Goal: Task Accomplishment & Management: Manage account settings

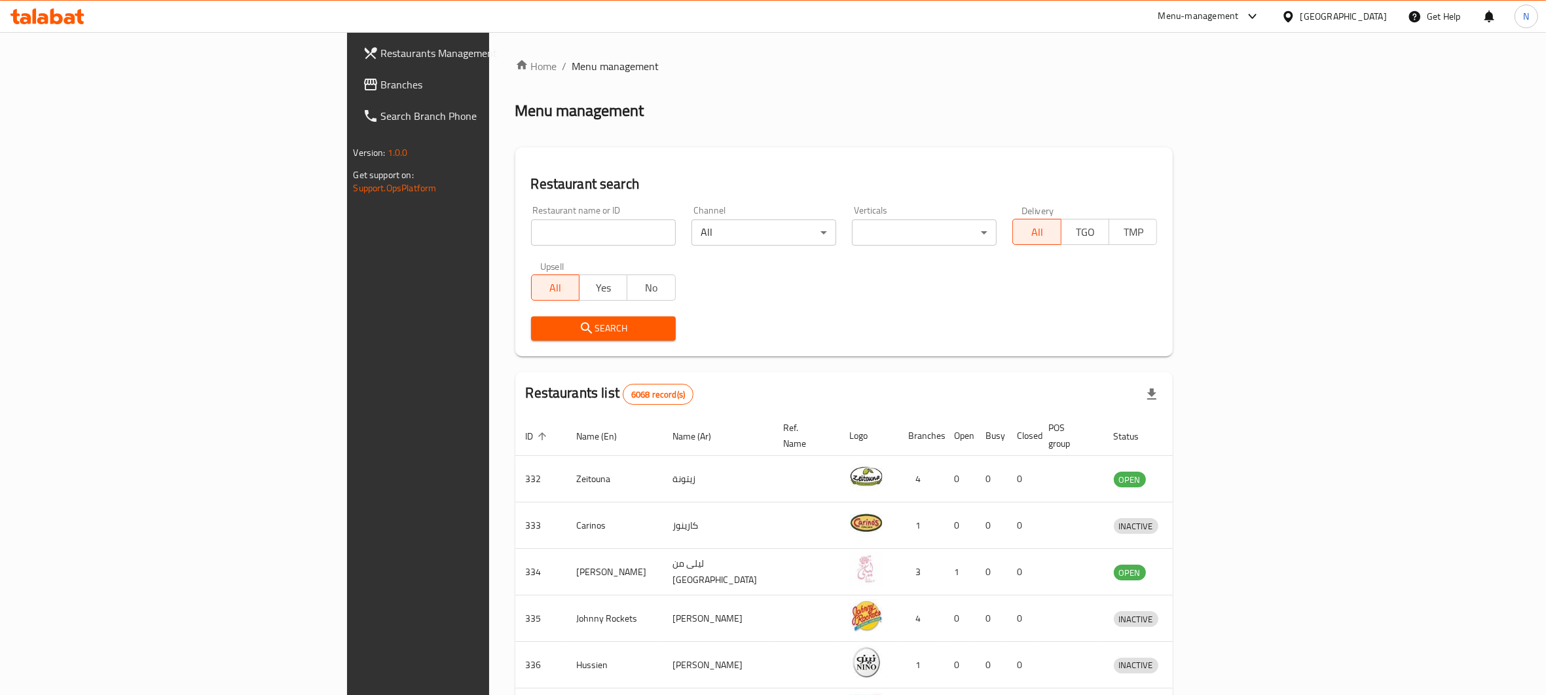
click at [531, 232] on input "search" at bounding box center [603, 232] width 145 height 26
click at [531, 236] on input "search" at bounding box center [603, 232] width 145 height 26
click at [531, 230] on input "search" at bounding box center [603, 232] width 145 height 26
click at [515, 137] on div "Home / Menu management Menu management Restaurant search Restaurant name or ID …" at bounding box center [844, 511] width 658 height 907
click at [531, 232] on input "search" at bounding box center [603, 232] width 145 height 26
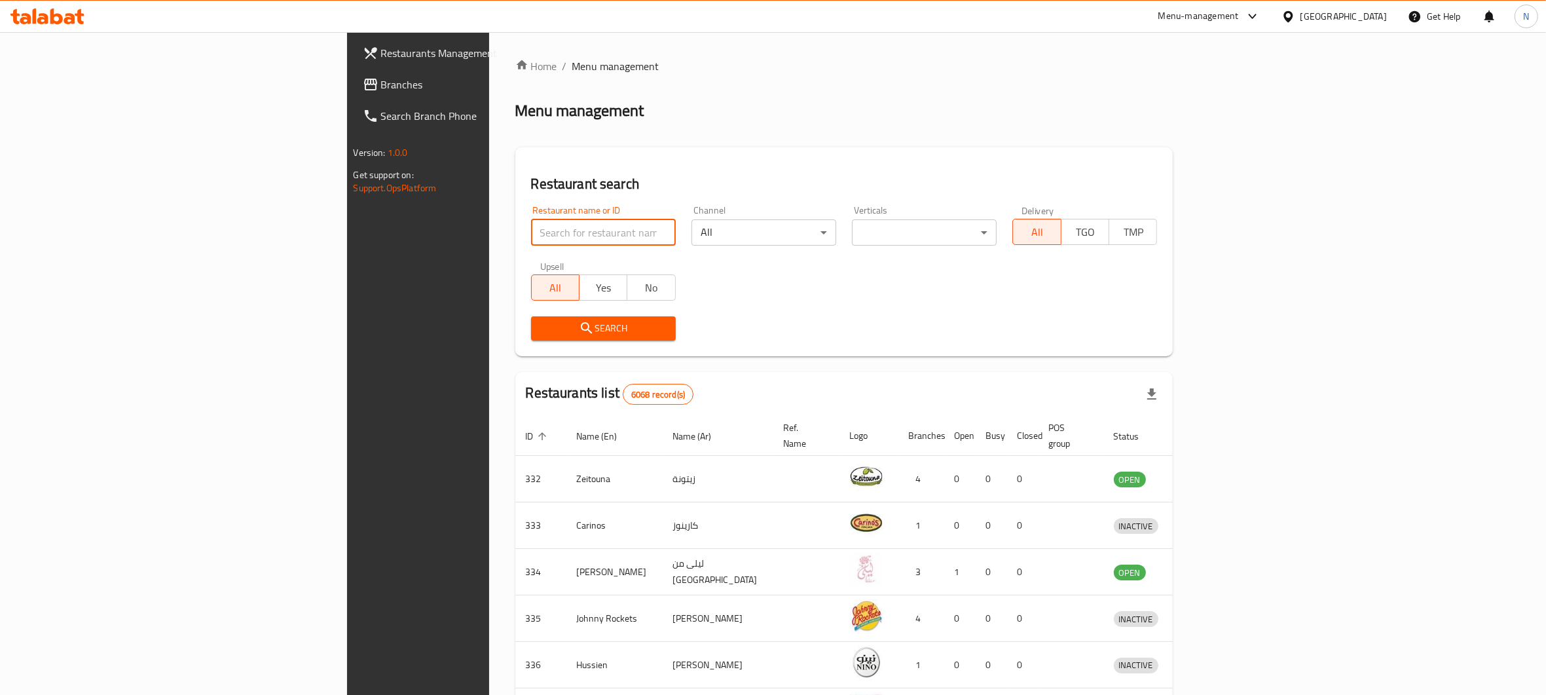
type input "h"
click button "Search" at bounding box center [603, 328] width 145 height 24
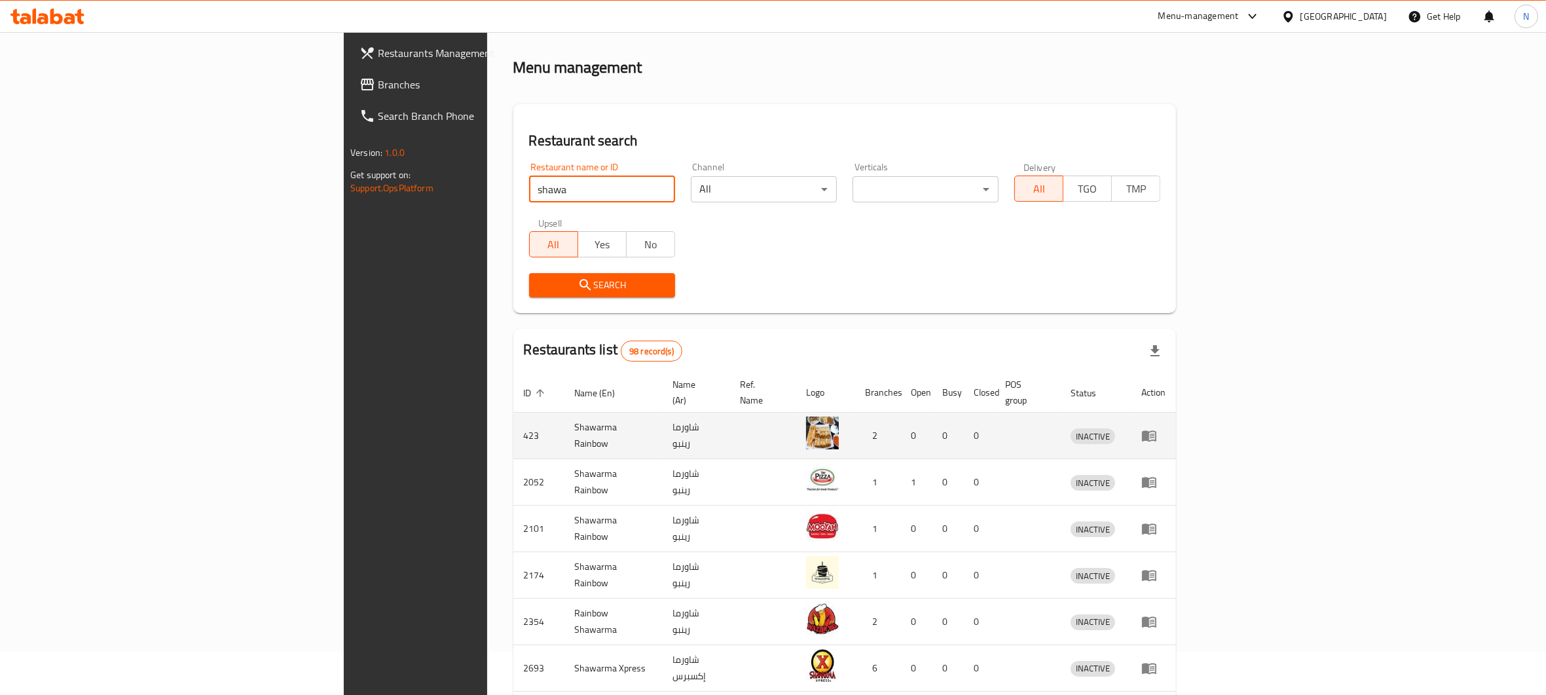
scroll to position [46, 0]
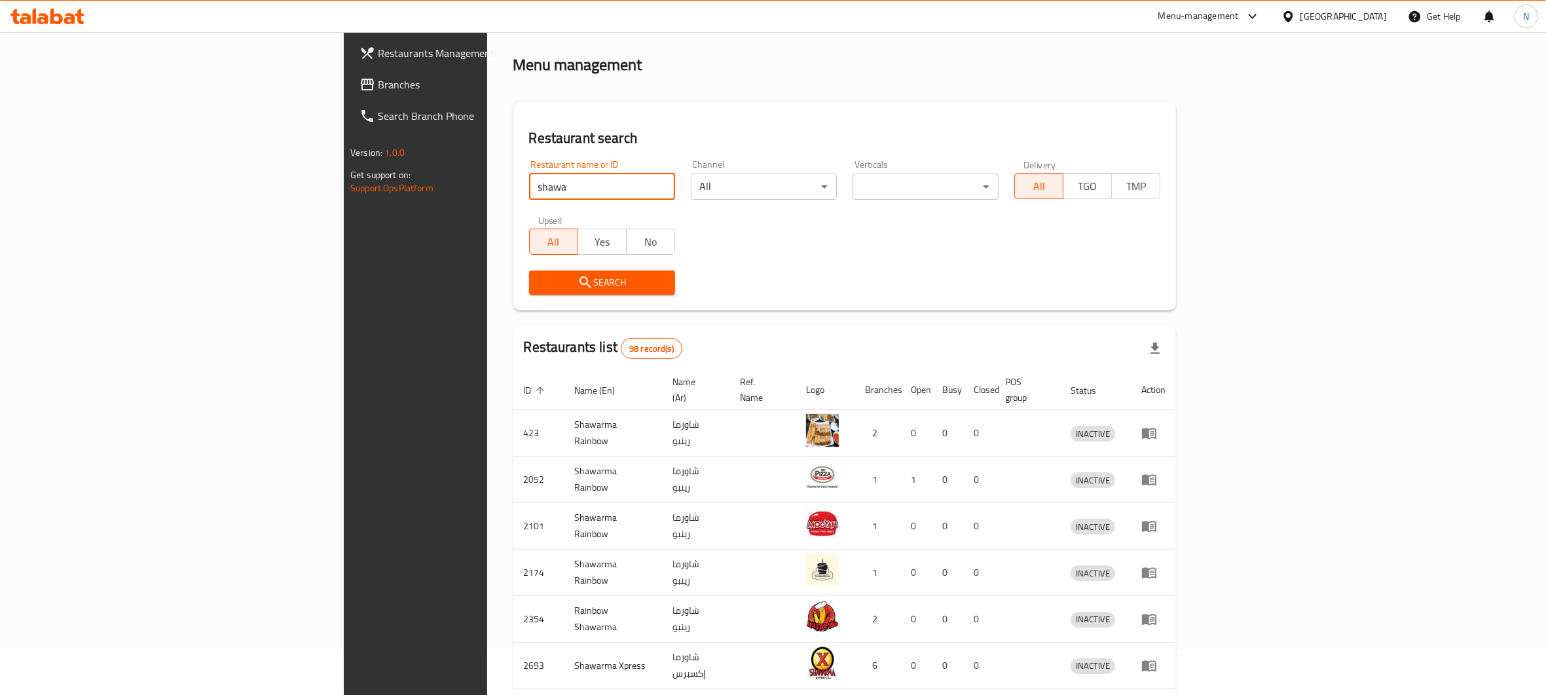
click at [529, 187] on input "shawa" at bounding box center [602, 187] width 146 height 26
type input "shaway"
click button "Search" at bounding box center [602, 282] width 146 height 24
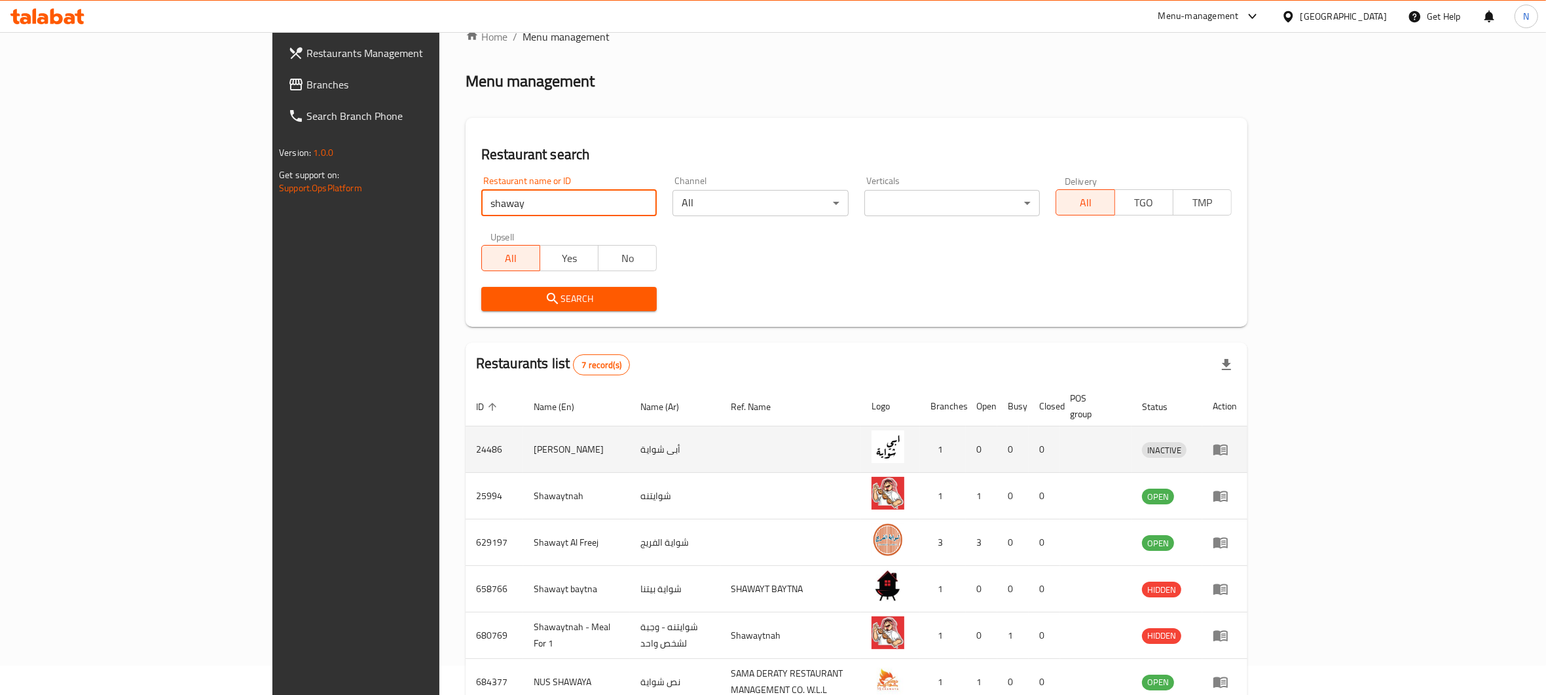
scroll to position [37, 0]
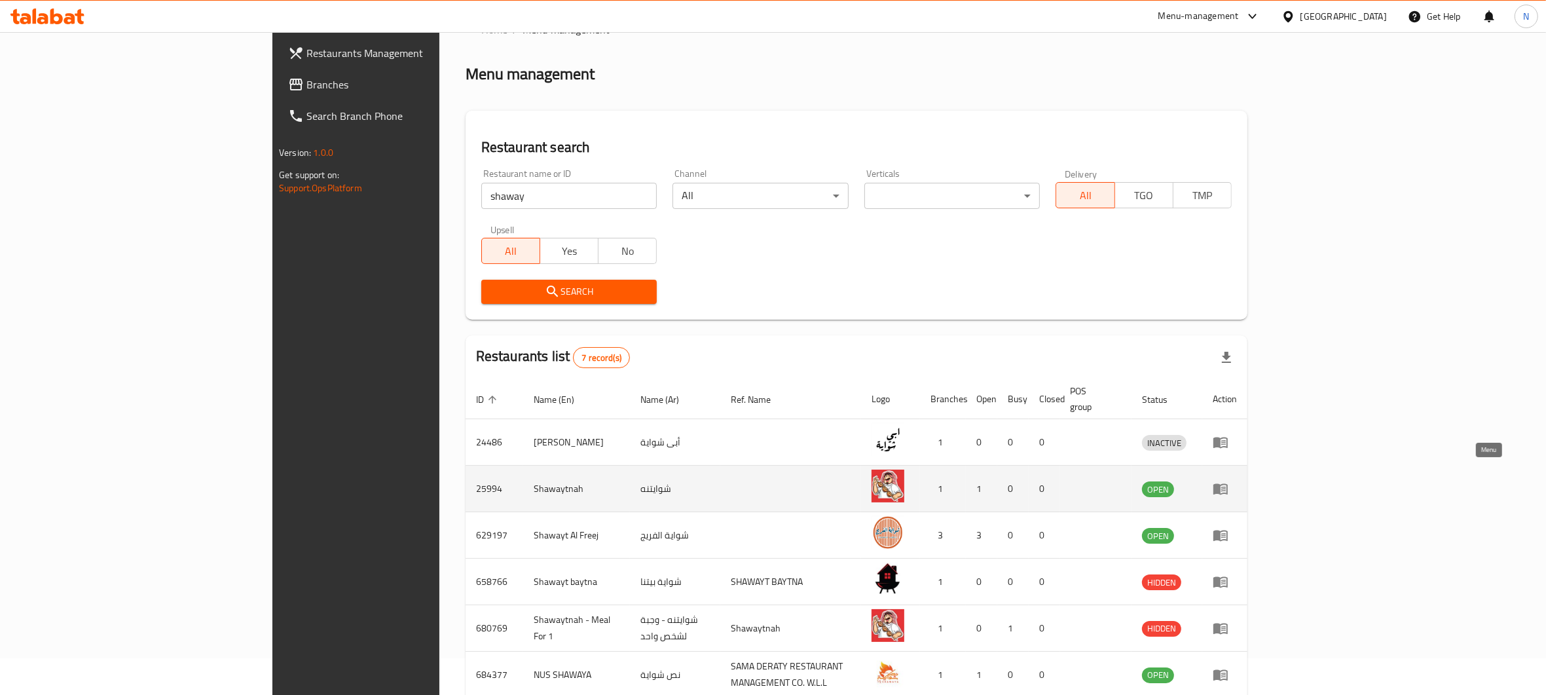
click at [1226, 487] on icon "enhanced table" at bounding box center [1223, 489] width 5 height 5
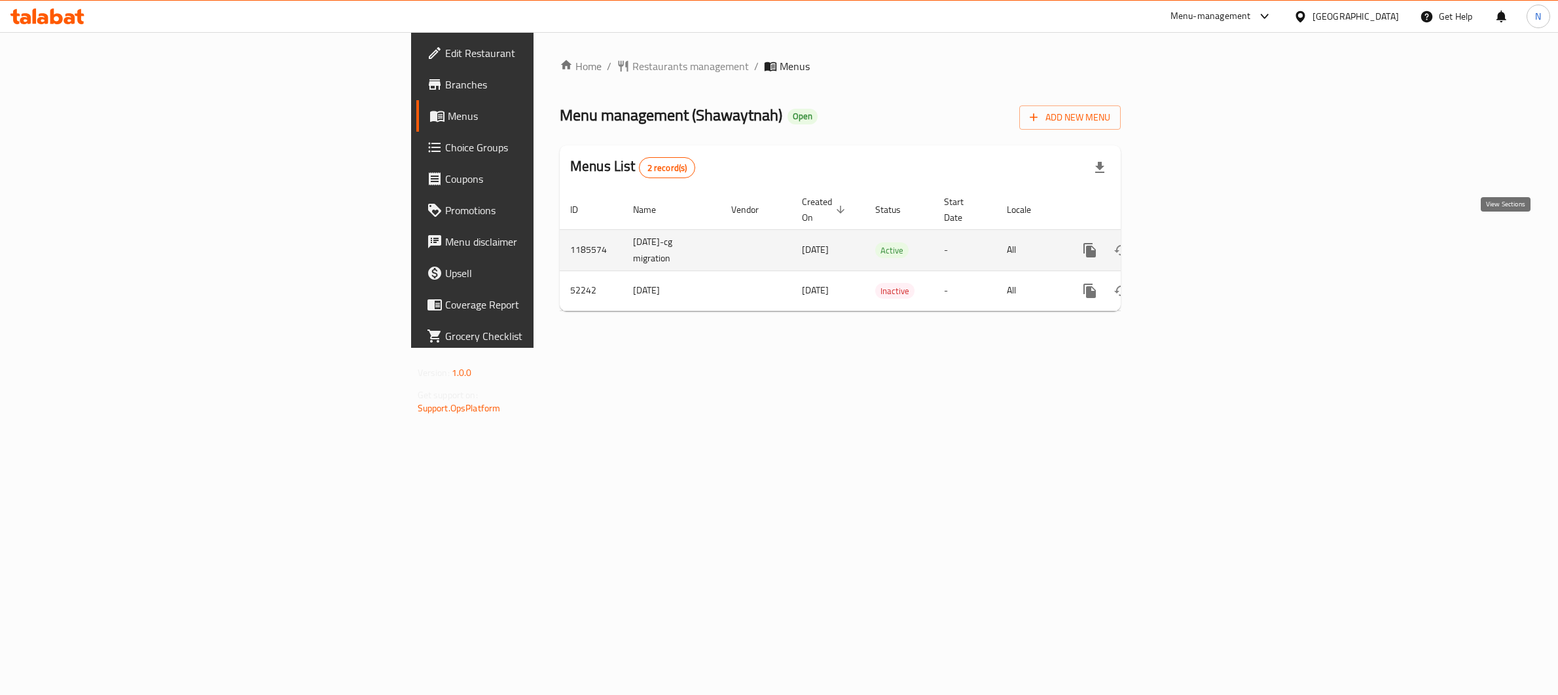
click at [1190, 244] on icon "enhanced table" at bounding box center [1185, 250] width 12 height 12
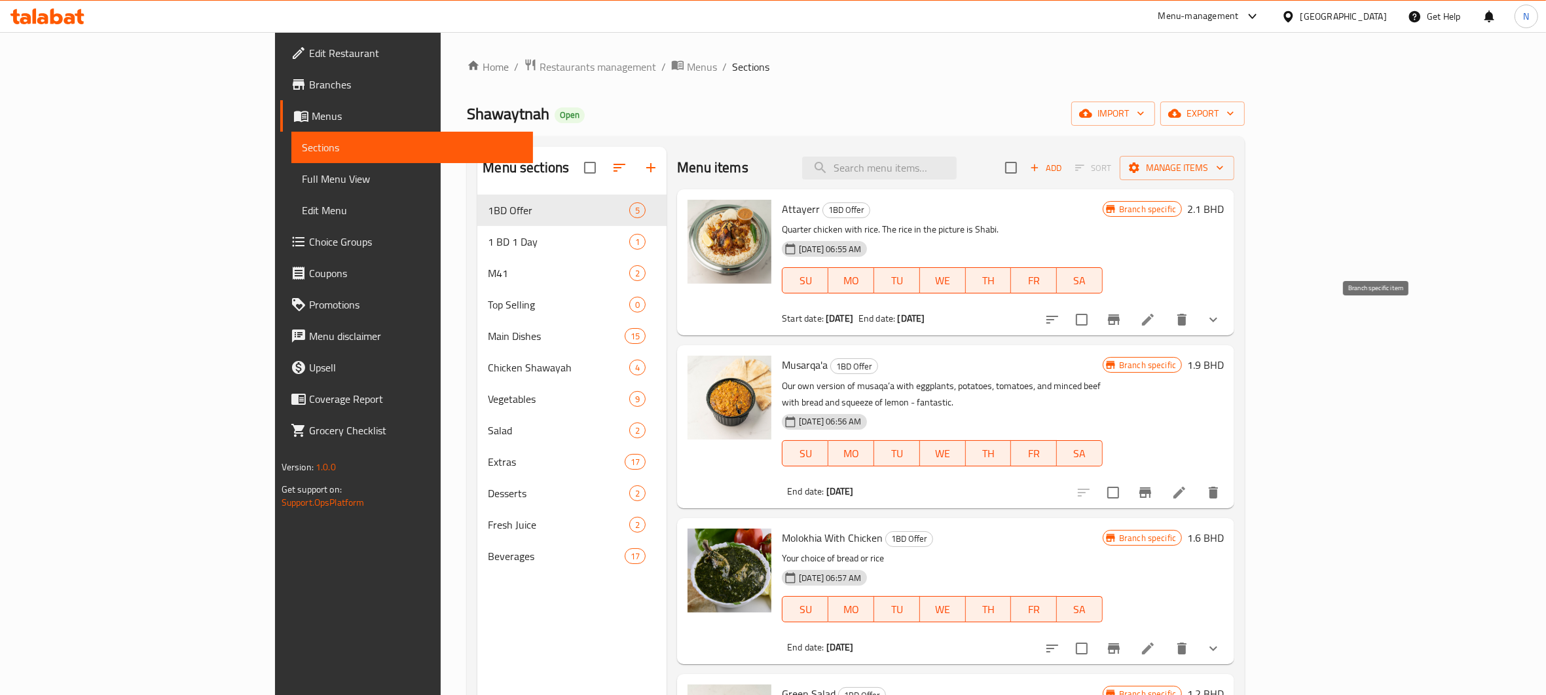
click at [1130, 323] on button "Branch-specific-item" at bounding box center [1113, 319] width 31 height 31
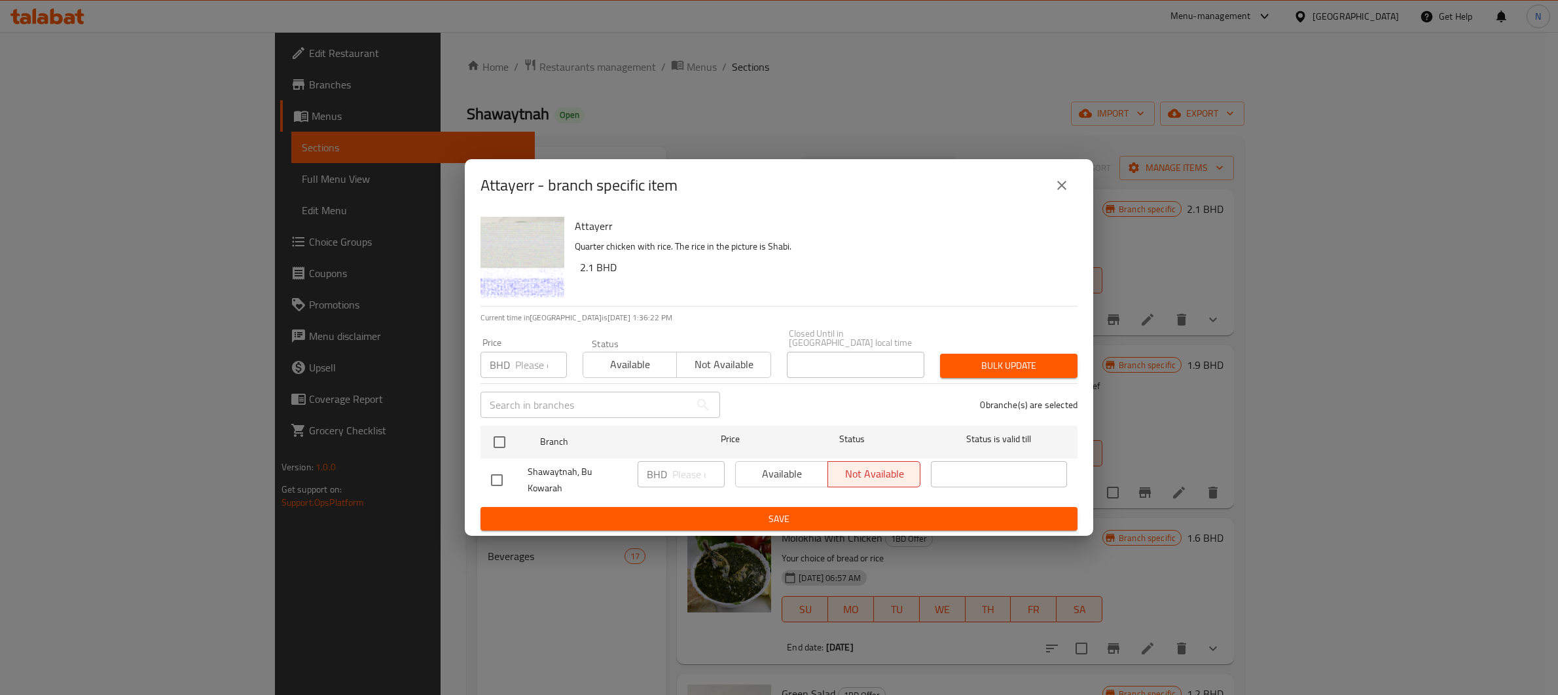
click at [502, 475] on input "checkbox" at bounding box center [497, 480] width 28 height 28
checkbox input "true"
click at [746, 485] on button "Available" at bounding box center [781, 474] width 93 height 26
click at [792, 511] on span "Save" at bounding box center [779, 519] width 576 height 16
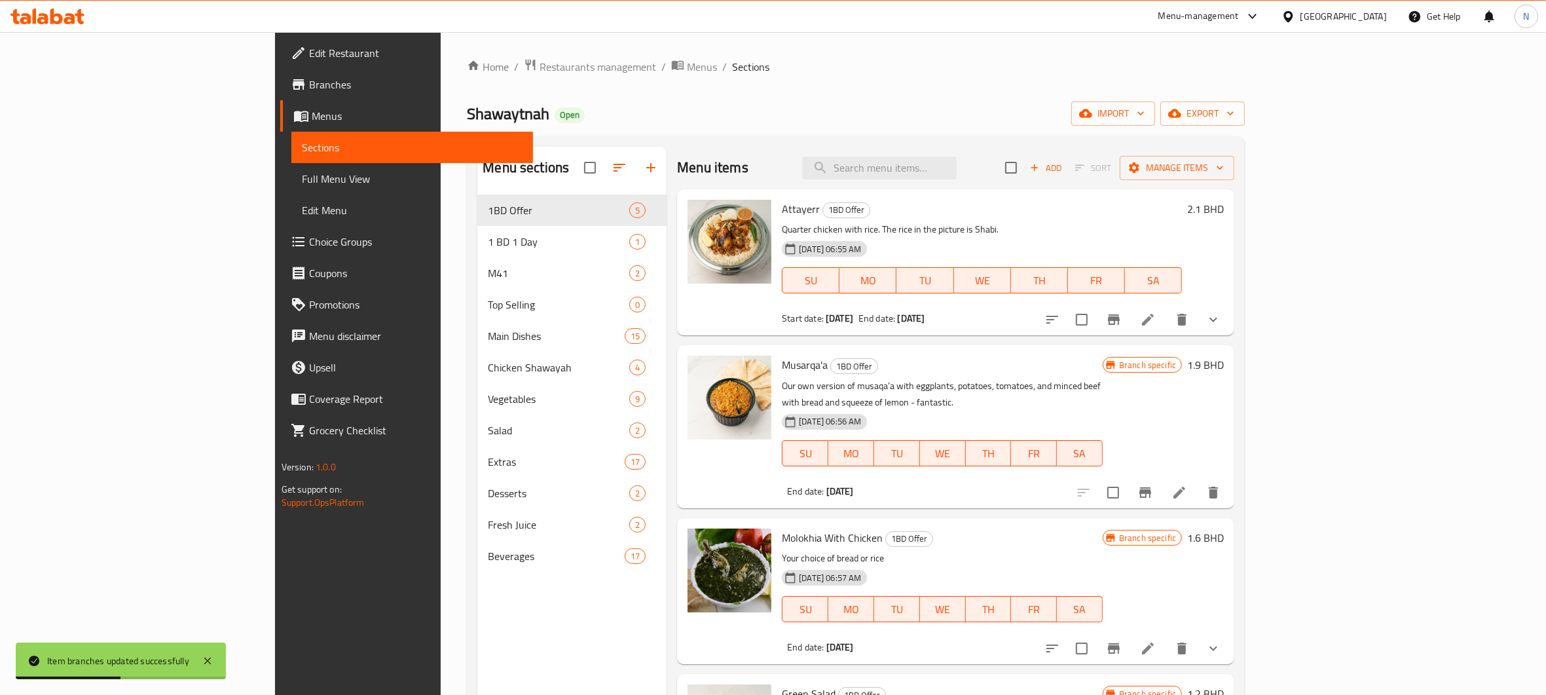
click at [1120, 316] on icon "Branch-specific-item" at bounding box center [1114, 319] width 12 height 10
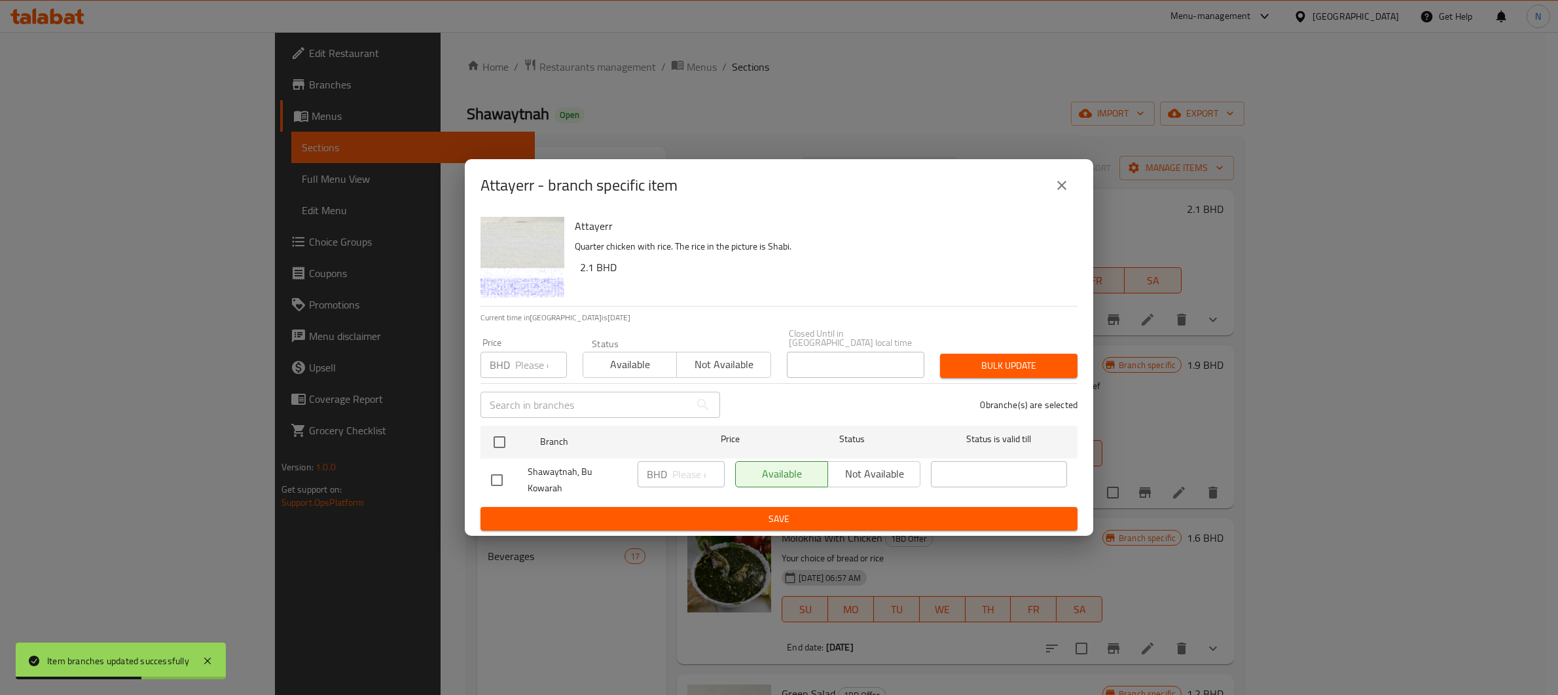
click at [860, 470] on div "Available Not available" at bounding box center [827, 474] width 185 height 26
click at [506, 433] on input "checkbox" at bounding box center [500, 442] width 28 height 28
checkbox input "true"
click at [856, 471] on span "Not available" at bounding box center [875, 473] width 82 height 19
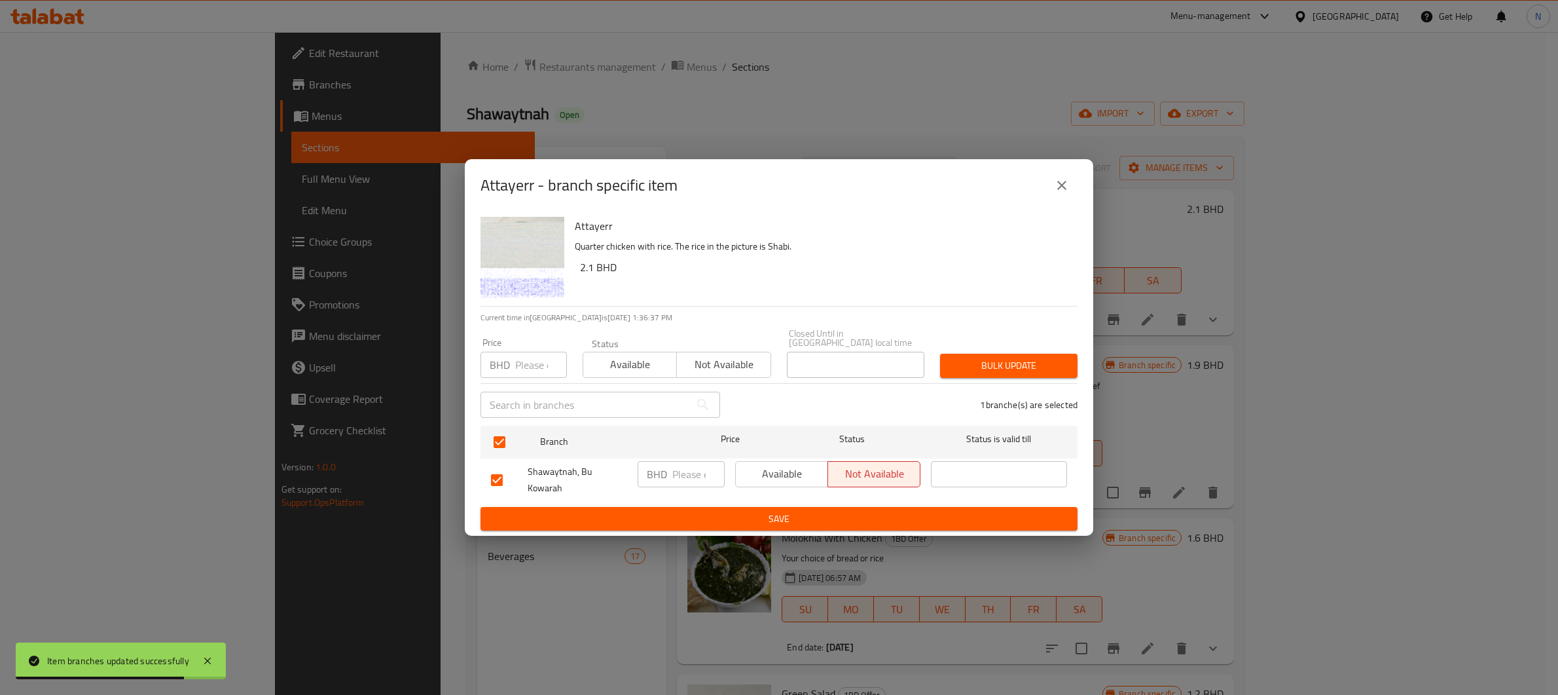
click at [861, 514] on span "Save" at bounding box center [779, 519] width 576 height 16
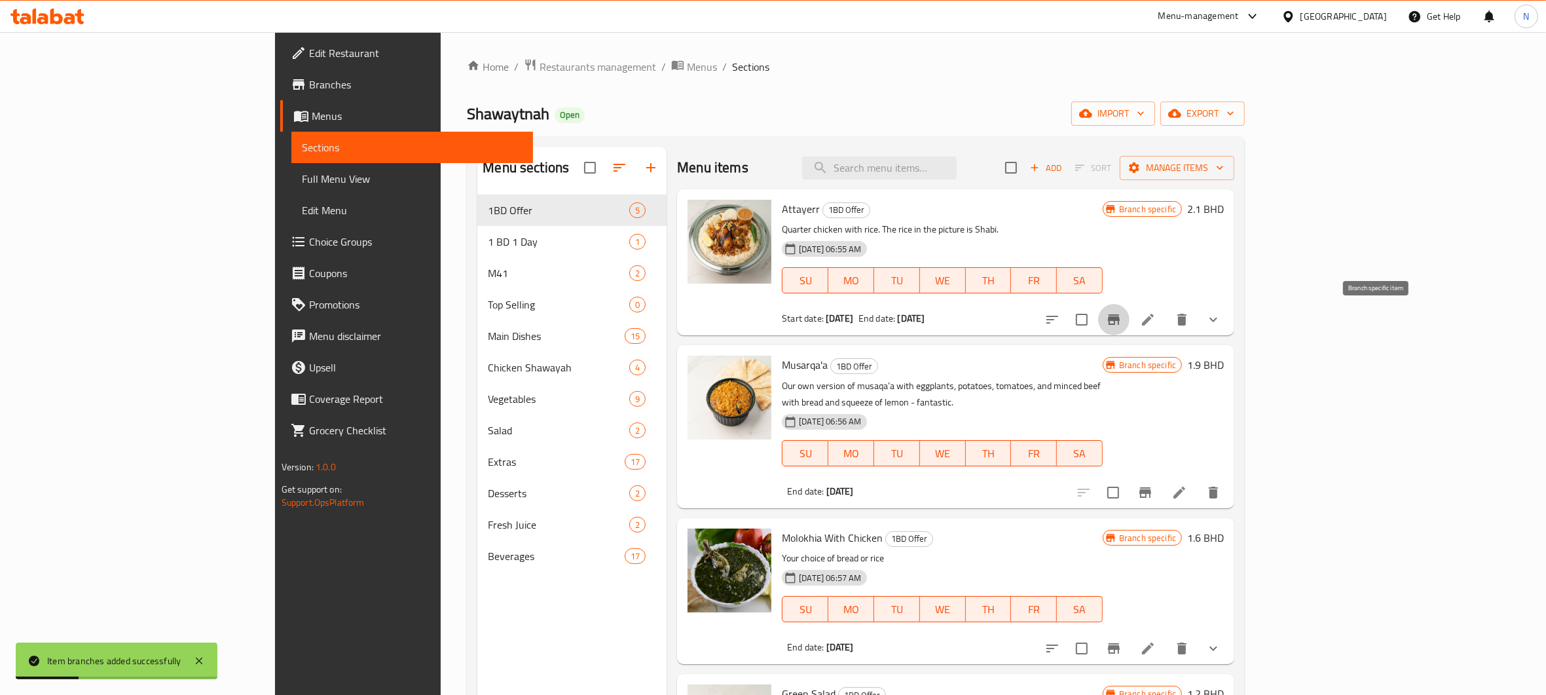
click at [1130, 320] on button "Branch-specific-item" at bounding box center [1113, 319] width 31 height 31
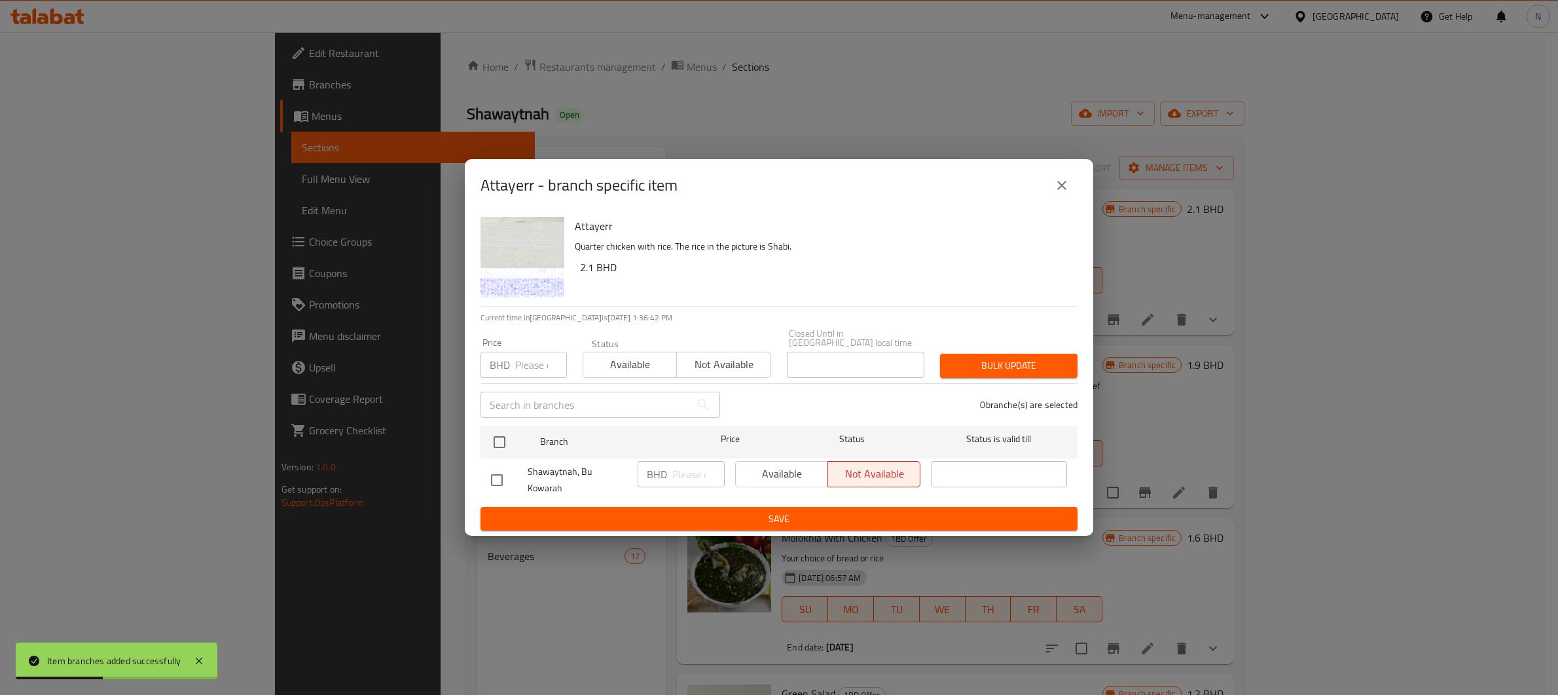
click at [1069, 193] on icon "close" at bounding box center [1062, 185] width 16 height 16
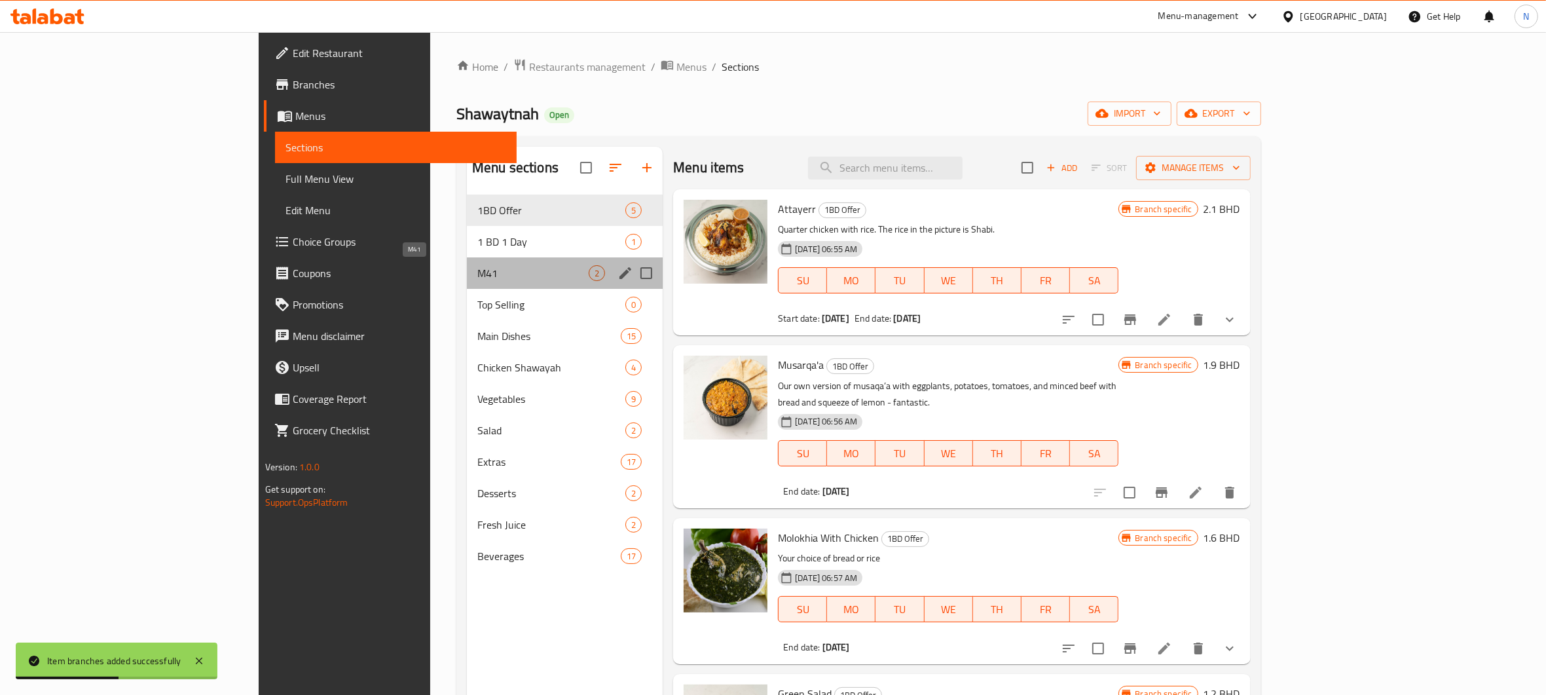
click at [477, 279] on span "M41" at bounding box center [532, 273] width 111 height 16
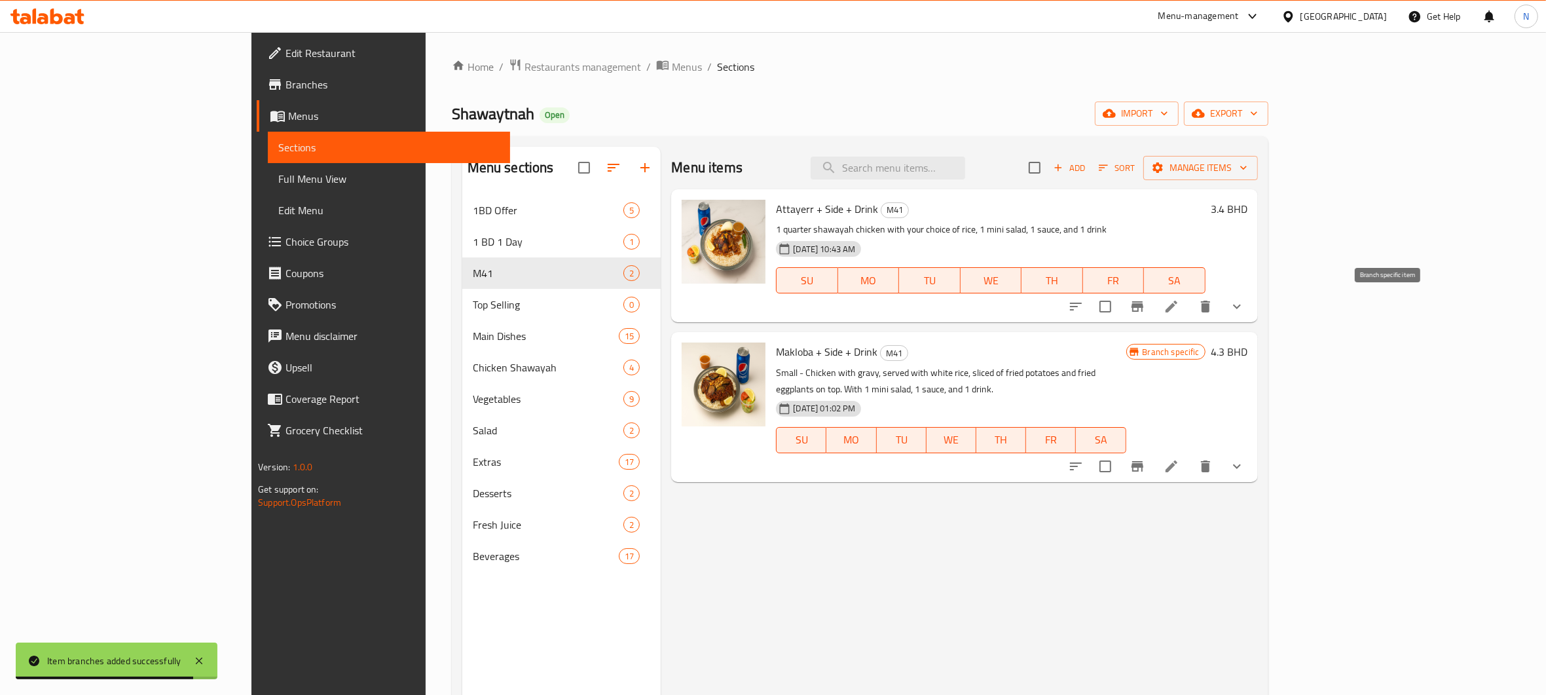
click at [1145, 313] on icon "Branch-specific-item" at bounding box center [1138, 307] width 16 height 16
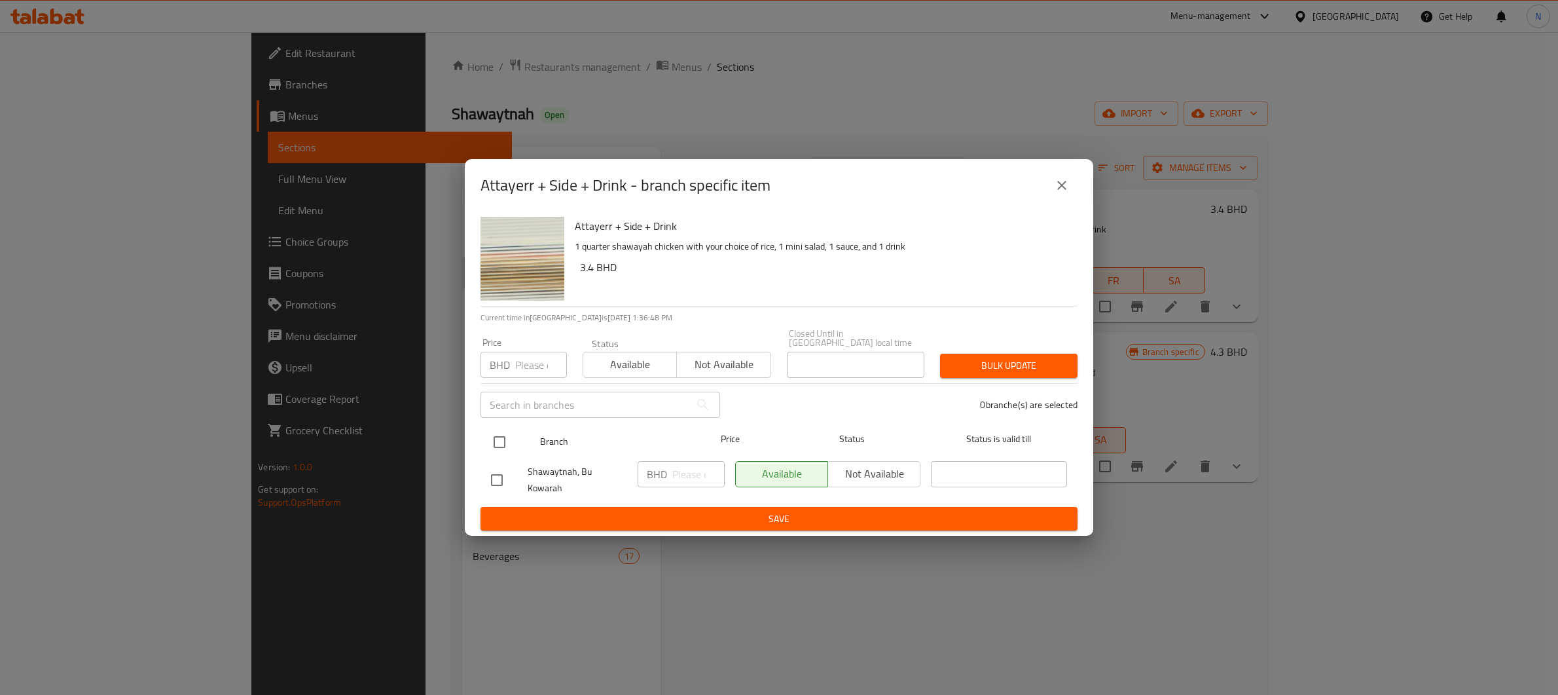
click at [495, 442] on input "checkbox" at bounding box center [500, 442] width 28 height 28
checkbox input "true"
click at [1062, 190] on icon "close" at bounding box center [1062, 185] width 16 height 16
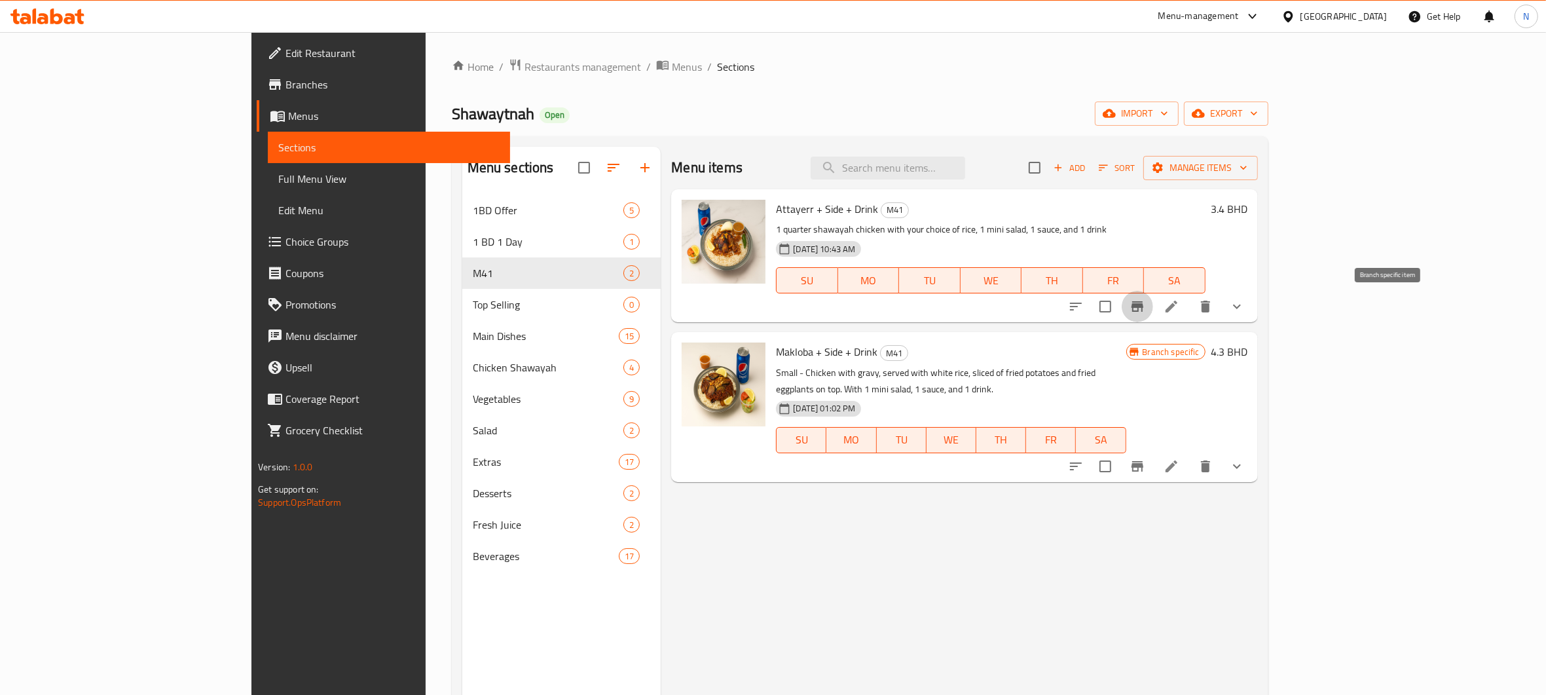
click at [1143, 306] on icon "Branch-specific-item" at bounding box center [1138, 306] width 12 height 10
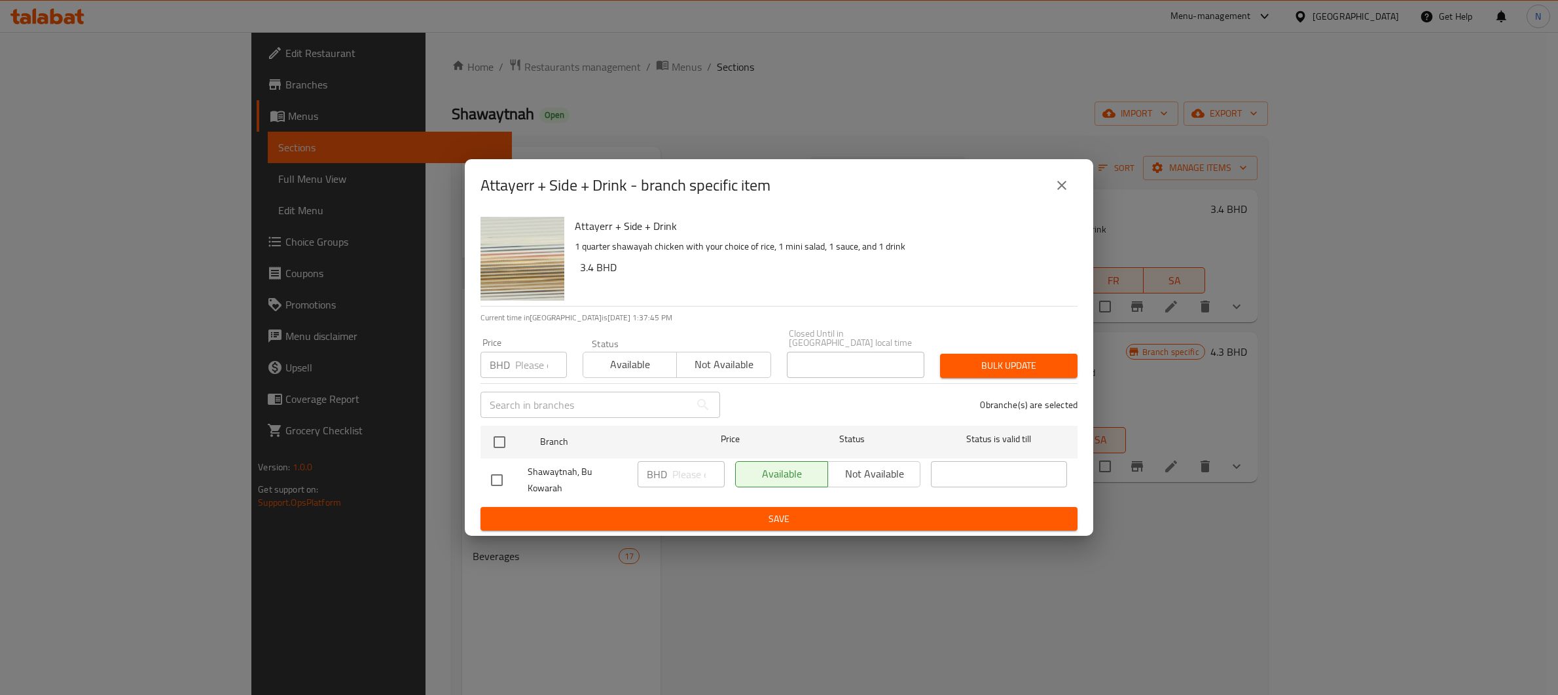
click at [1073, 201] on div "Attayerr + Side + Drink - branch specific item" at bounding box center [779, 185] width 597 height 31
click at [1063, 193] on icon "close" at bounding box center [1062, 185] width 16 height 16
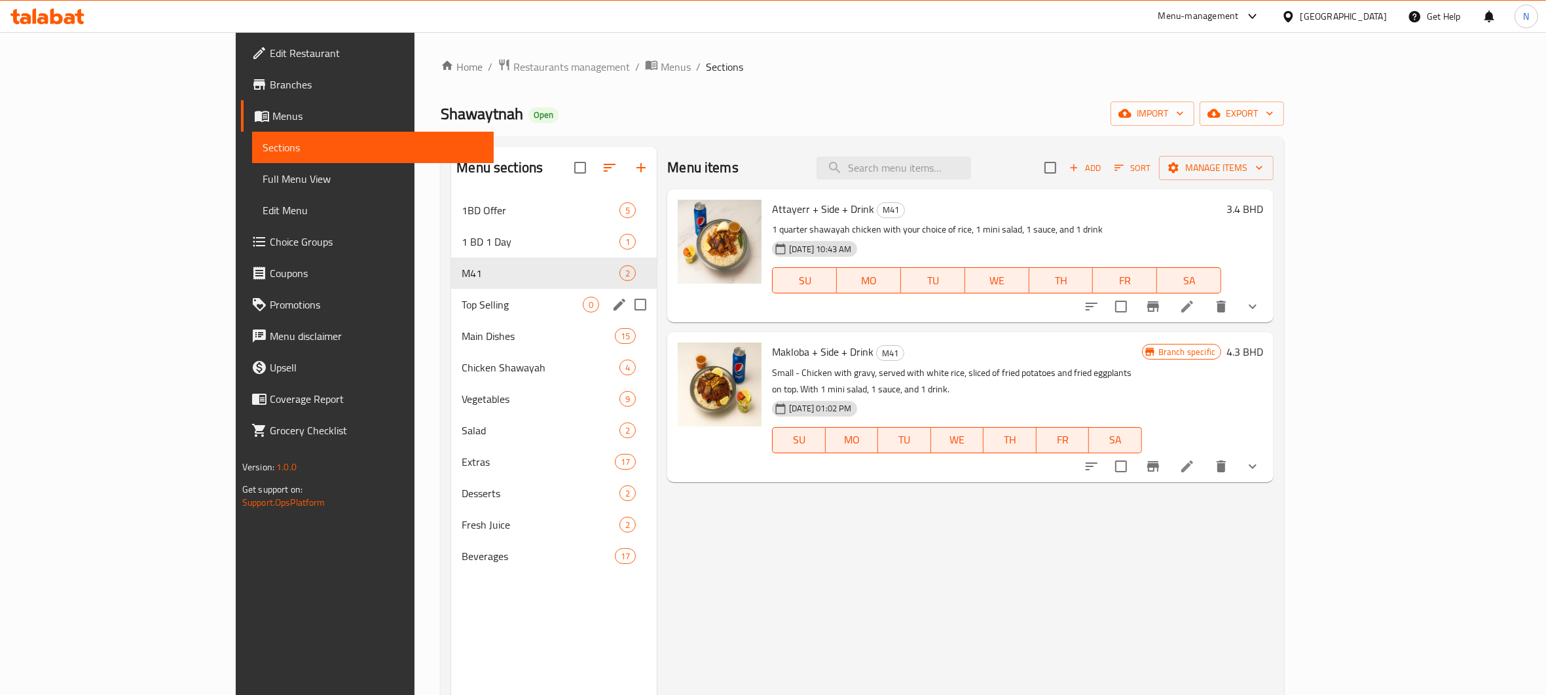
click at [462, 301] on span "Top Selling" at bounding box center [522, 305] width 121 height 16
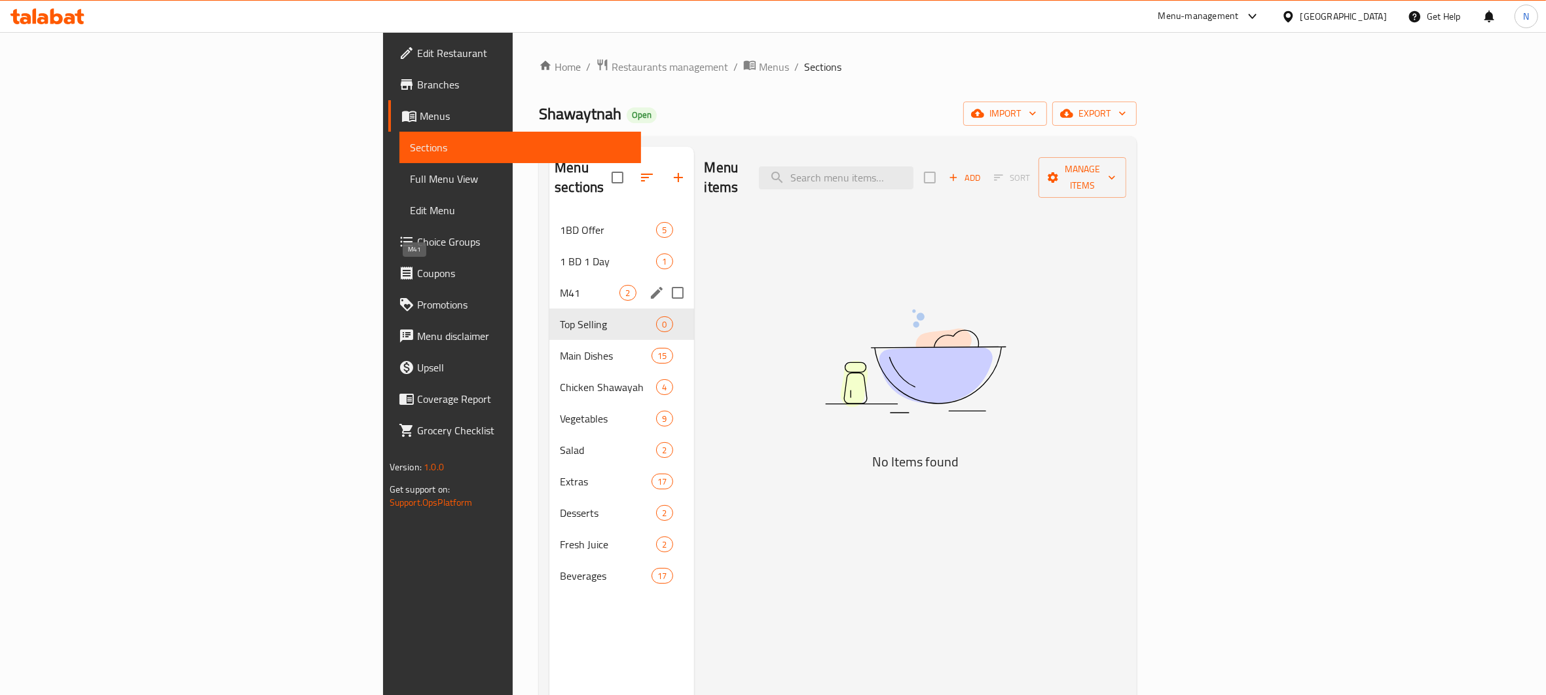
click at [560, 285] on span "M41" at bounding box center [590, 293] width 60 height 16
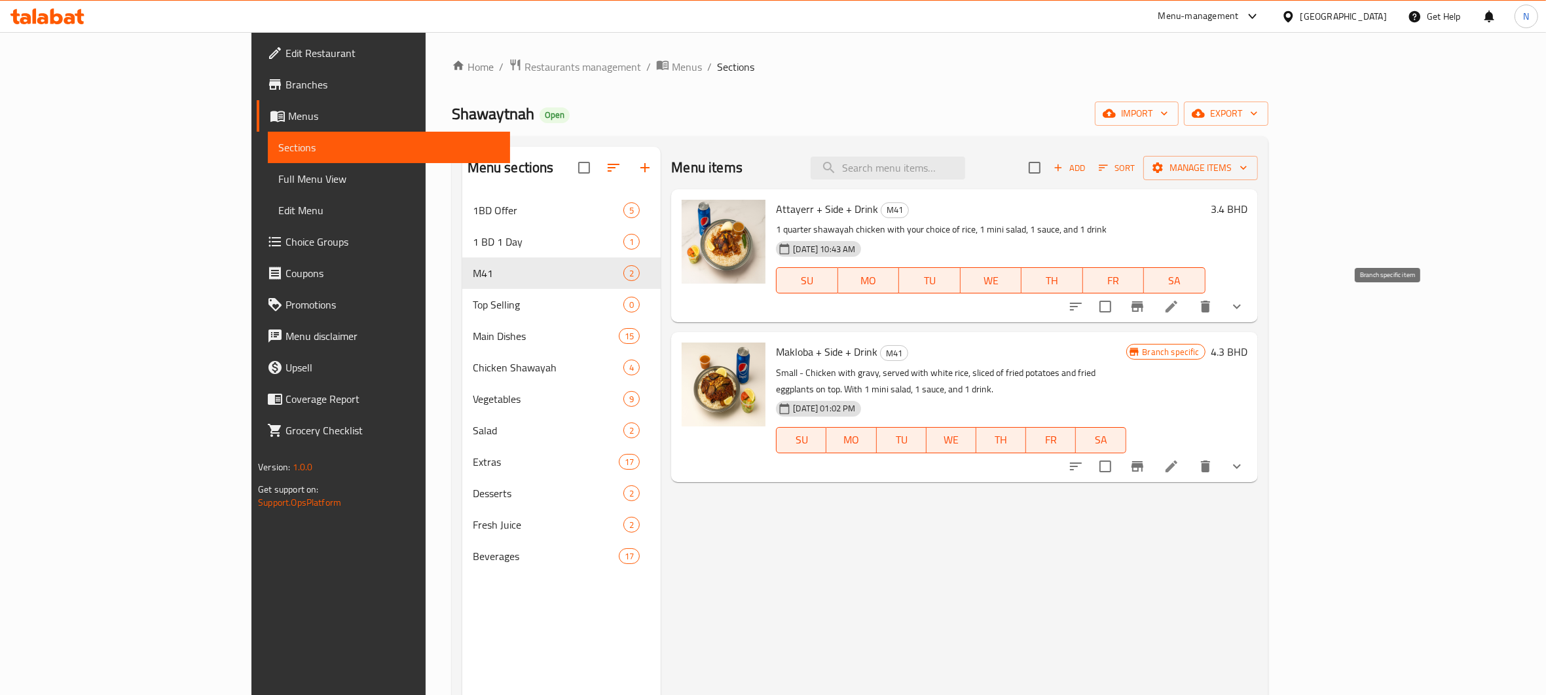
click at [1153, 316] on button "Branch-specific-item" at bounding box center [1137, 306] width 31 height 31
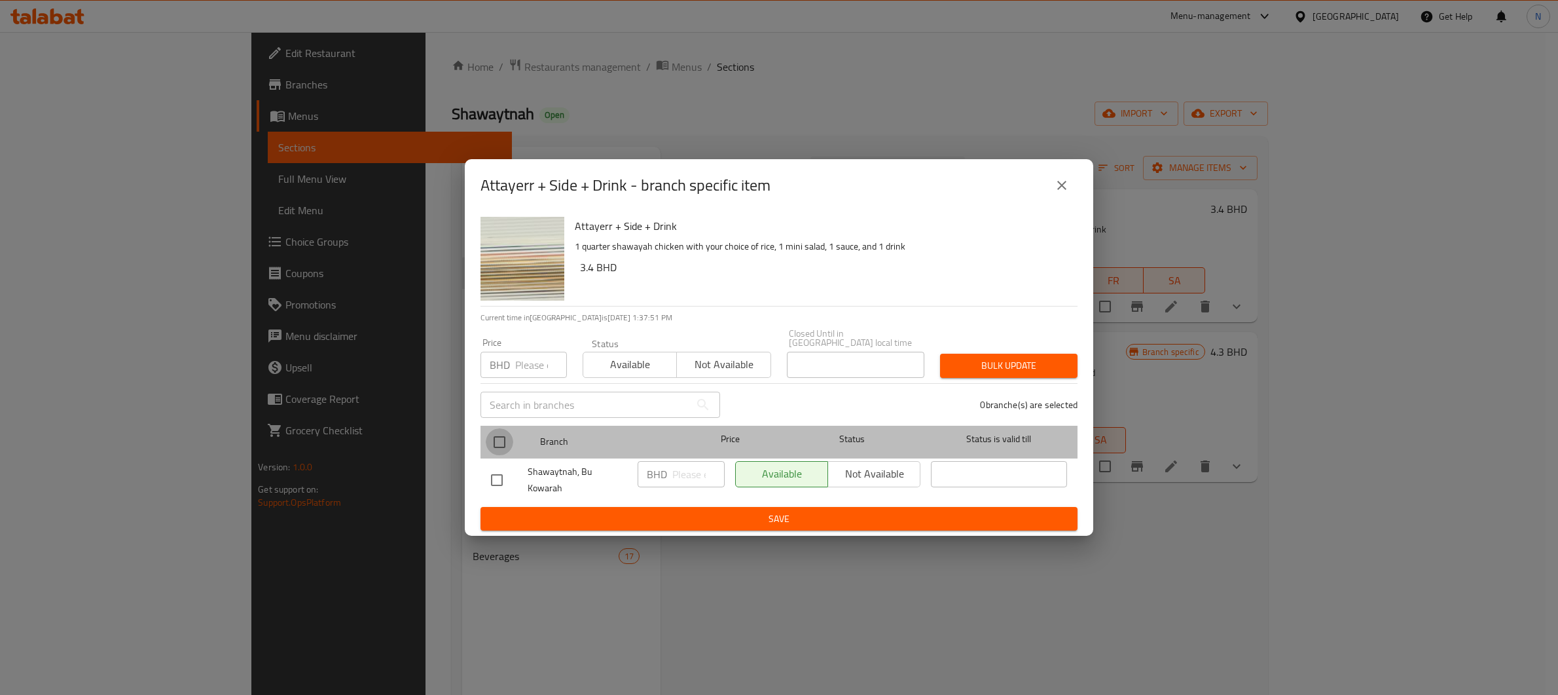
click at [507, 448] on input "checkbox" at bounding box center [500, 442] width 28 height 28
checkbox input "true"
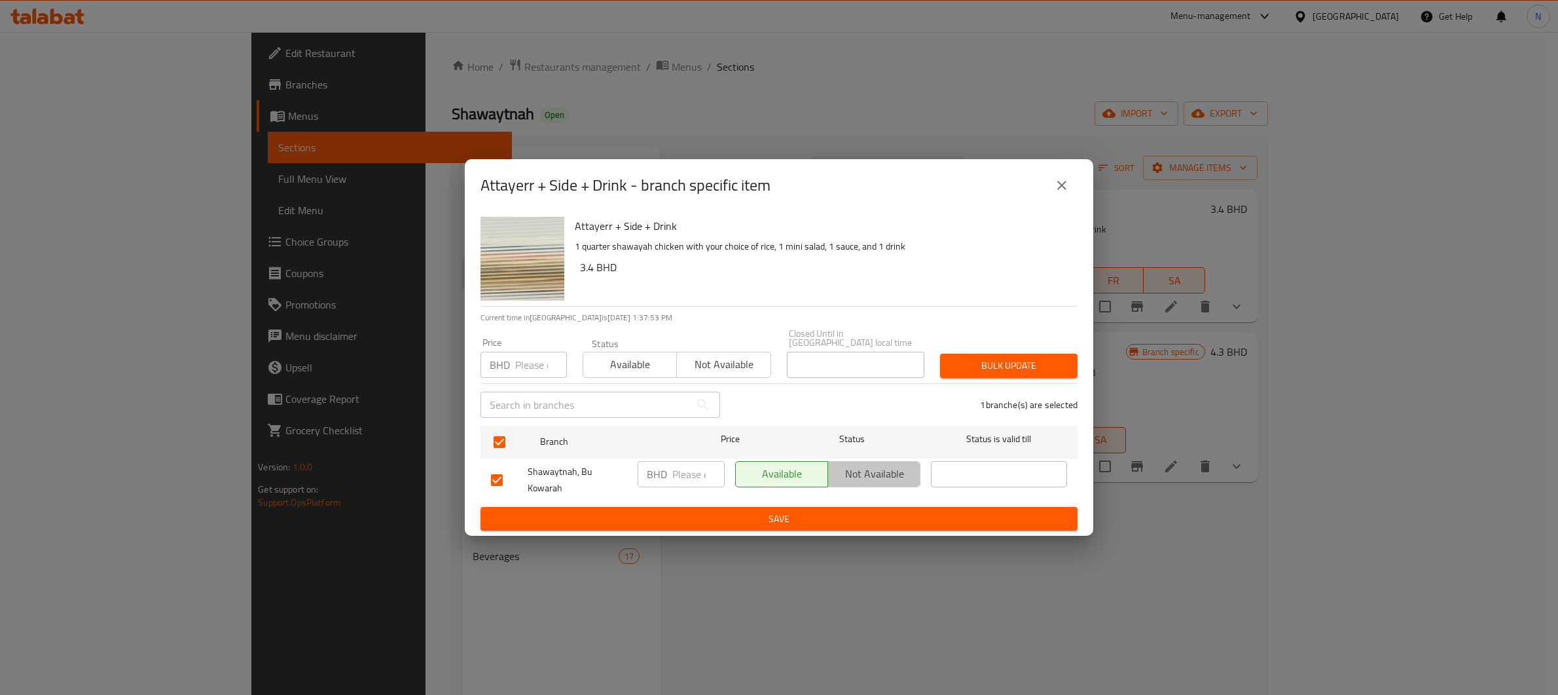
click at [840, 480] on span "Not available" at bounding box center [875, 473] width 82 height 19
click at [812, 476] on span "Available" at bounding box center [782, 473] width 82 height 19
click at [788, 511] on span "Save" at bounding box center [779, 519] width 576 height 16
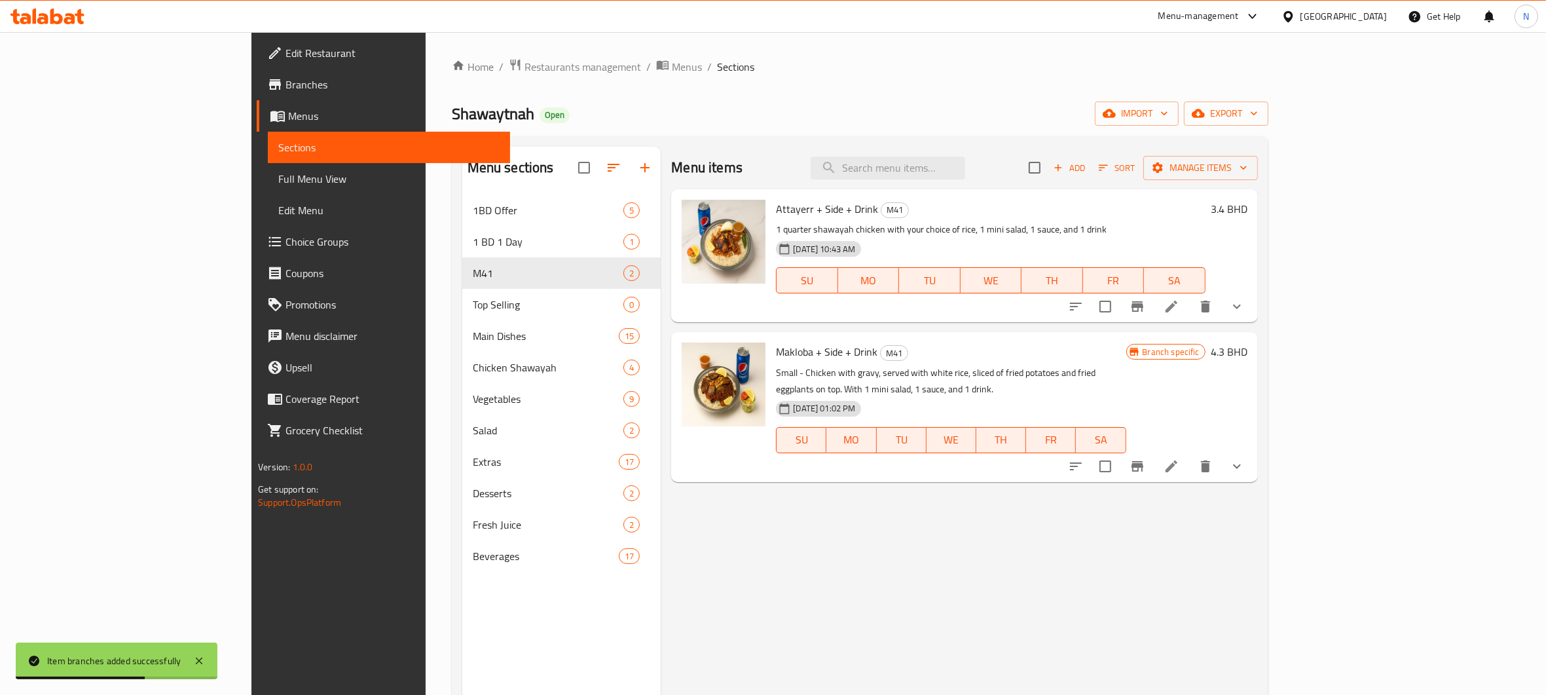
click at [788, 253] on span "[DATE] 10:43 AM" at bounding box center [824, 249] width 73 height 12
click at [1245, 312] on icon "show more" at bounding box center [1237, 307] width 16 height 16
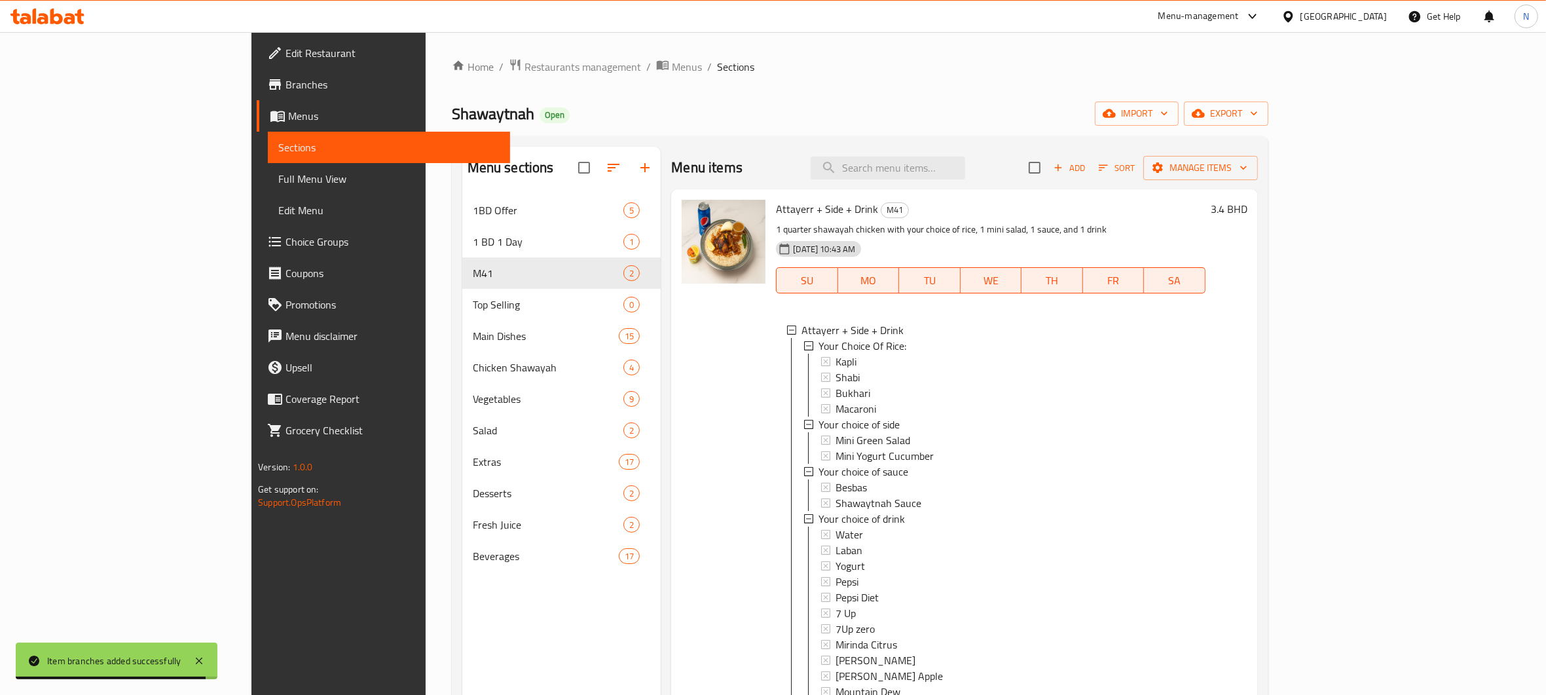
click at [788, 243] on span "[DATE] 10:43 AM" at bounding box center [824, 249] width 73 height 12
click at [788, 248] on span "[DATE] 10:43 AM" at bounding box center [824, 249] width 73 height 12
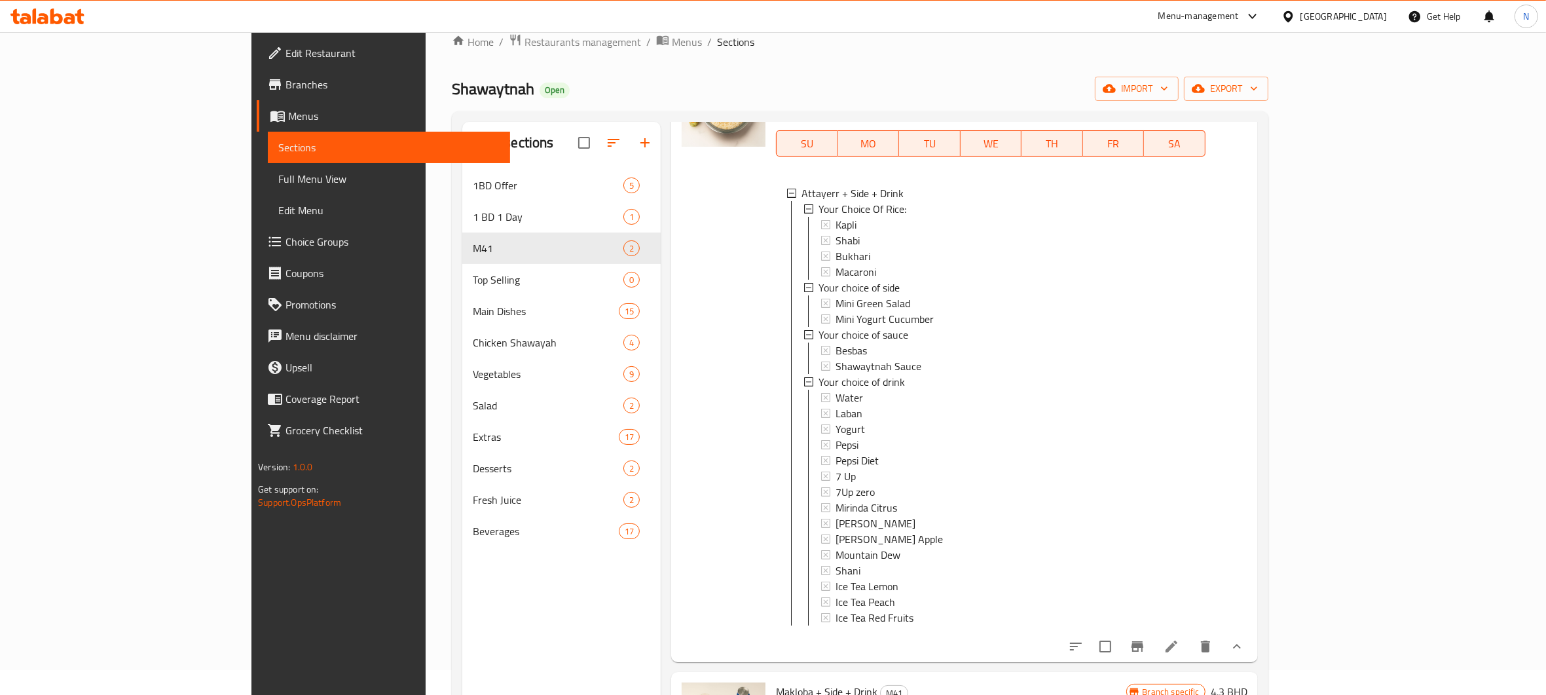
scroll to position [60, 0]
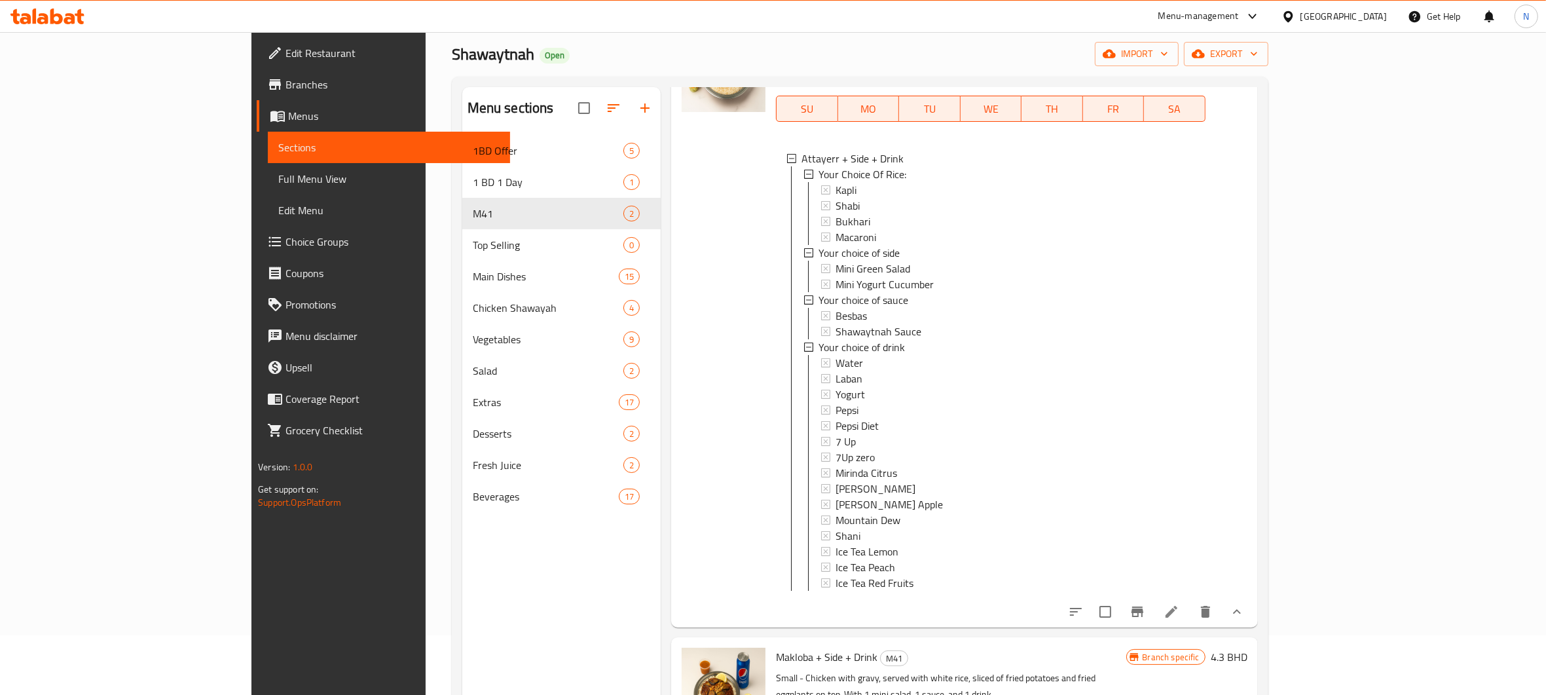
click at [1245, 619] on icon "show more" at bounding box center [1237, 612] width 16 height 16
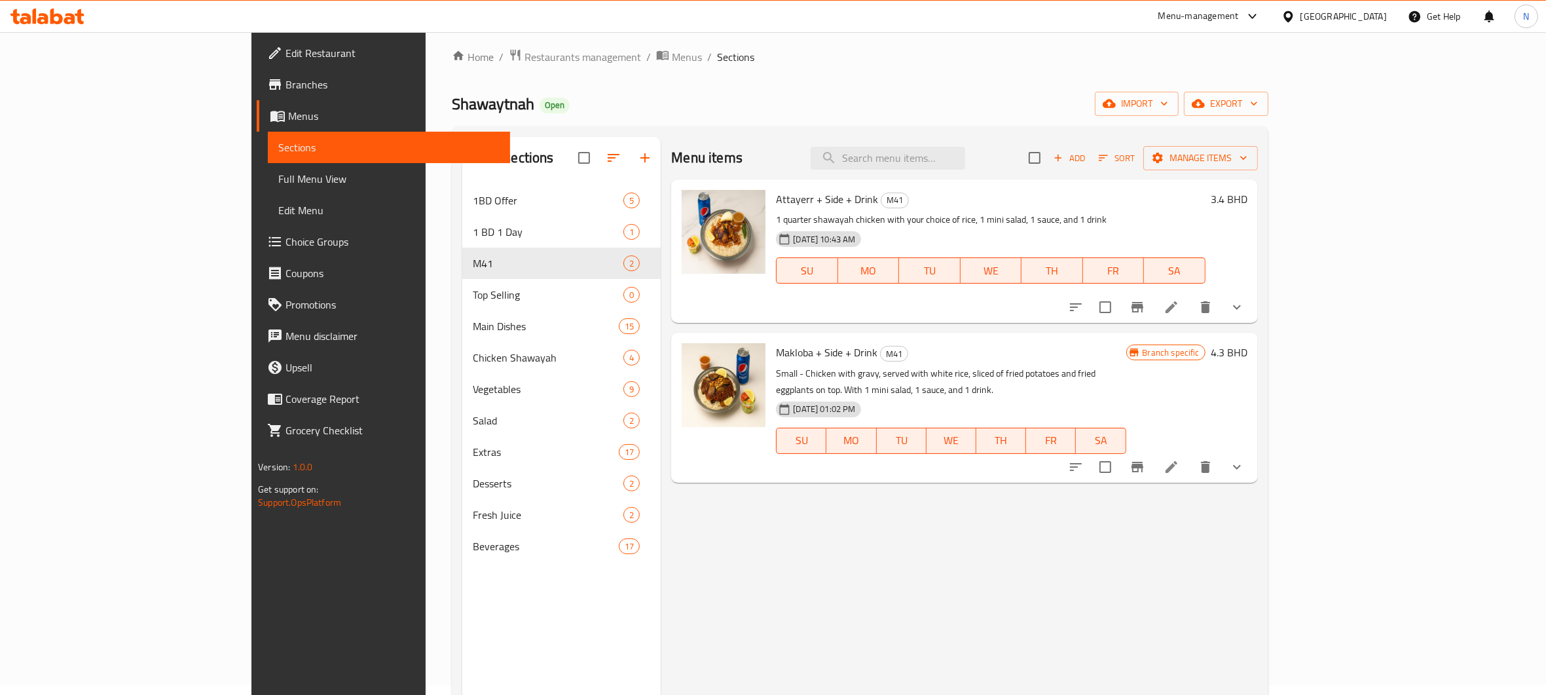
scroll to position [0, 0]
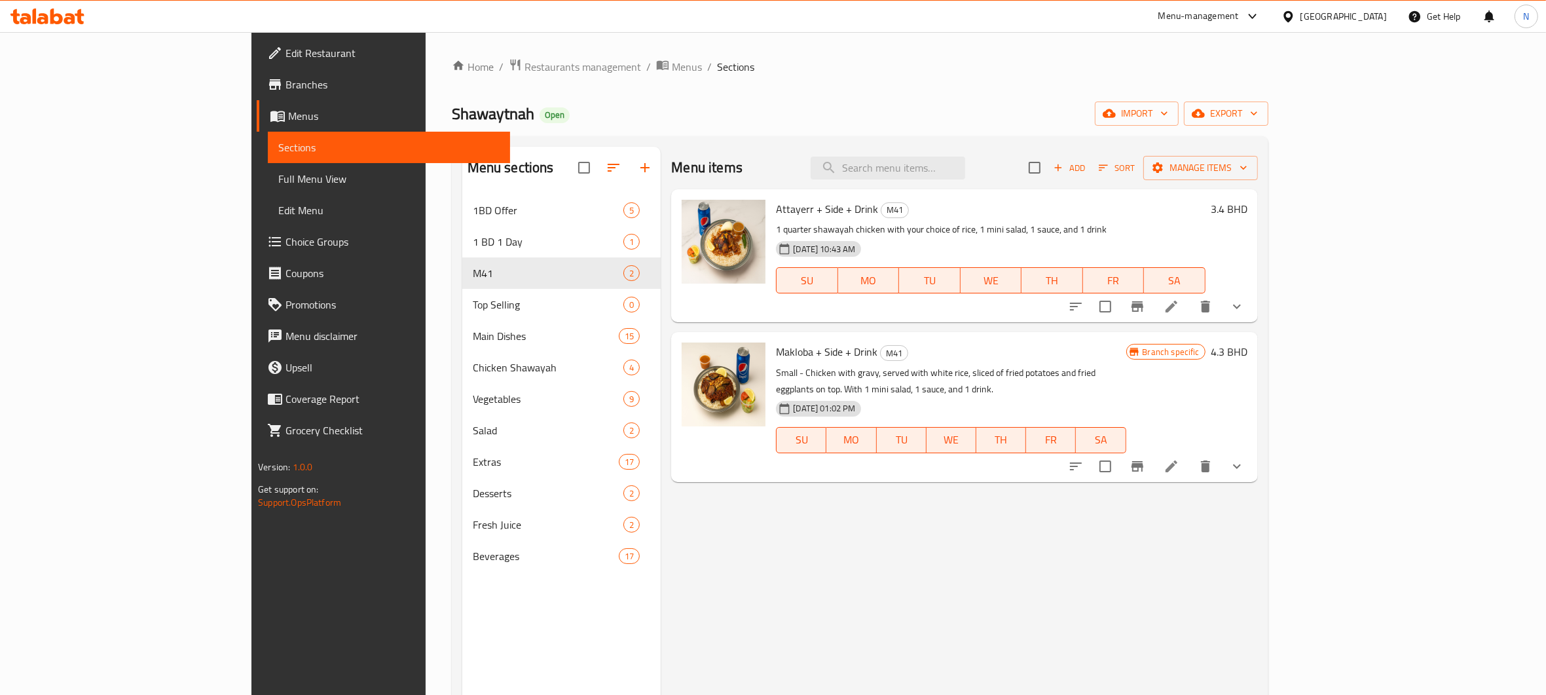
click at [1179, 308] on icon at bounding box center [1172, 307] width 16 height 16
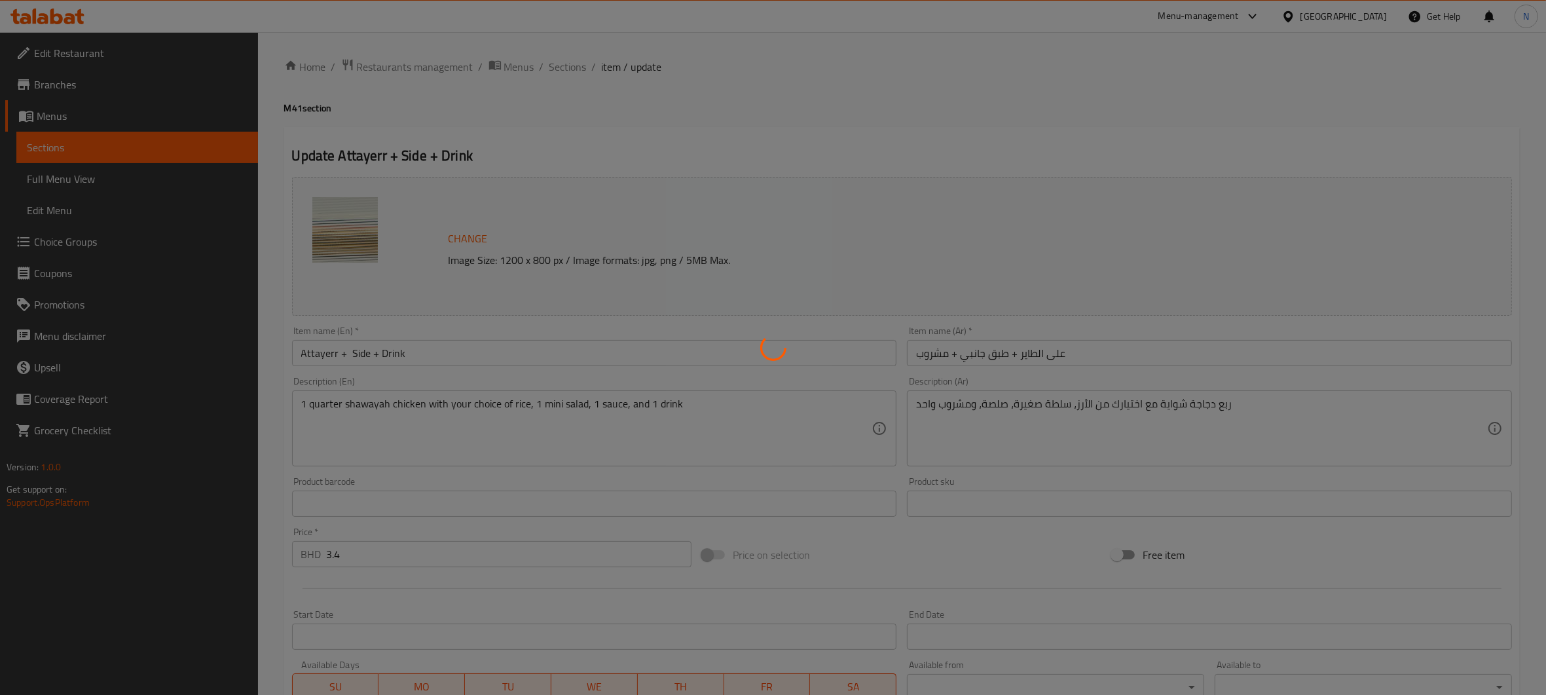
type input "إختيارك من الأرز:"
type input "1"
type input "4"
type input "اختيارك من الطبق الجانبي"
type input "1"
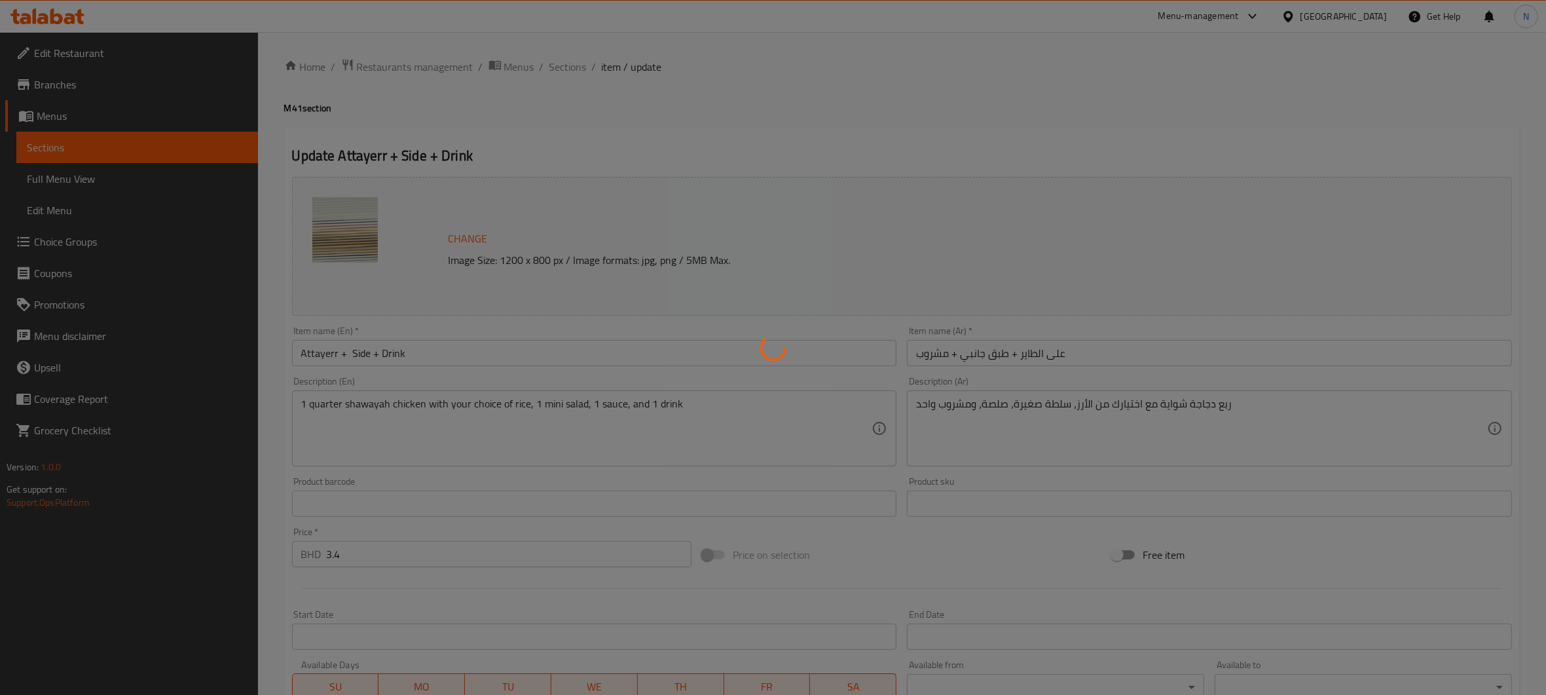
type input "1"
type input "اختيارك من الصلصة"
type input "1"
type input "اختيارك من المشروب"
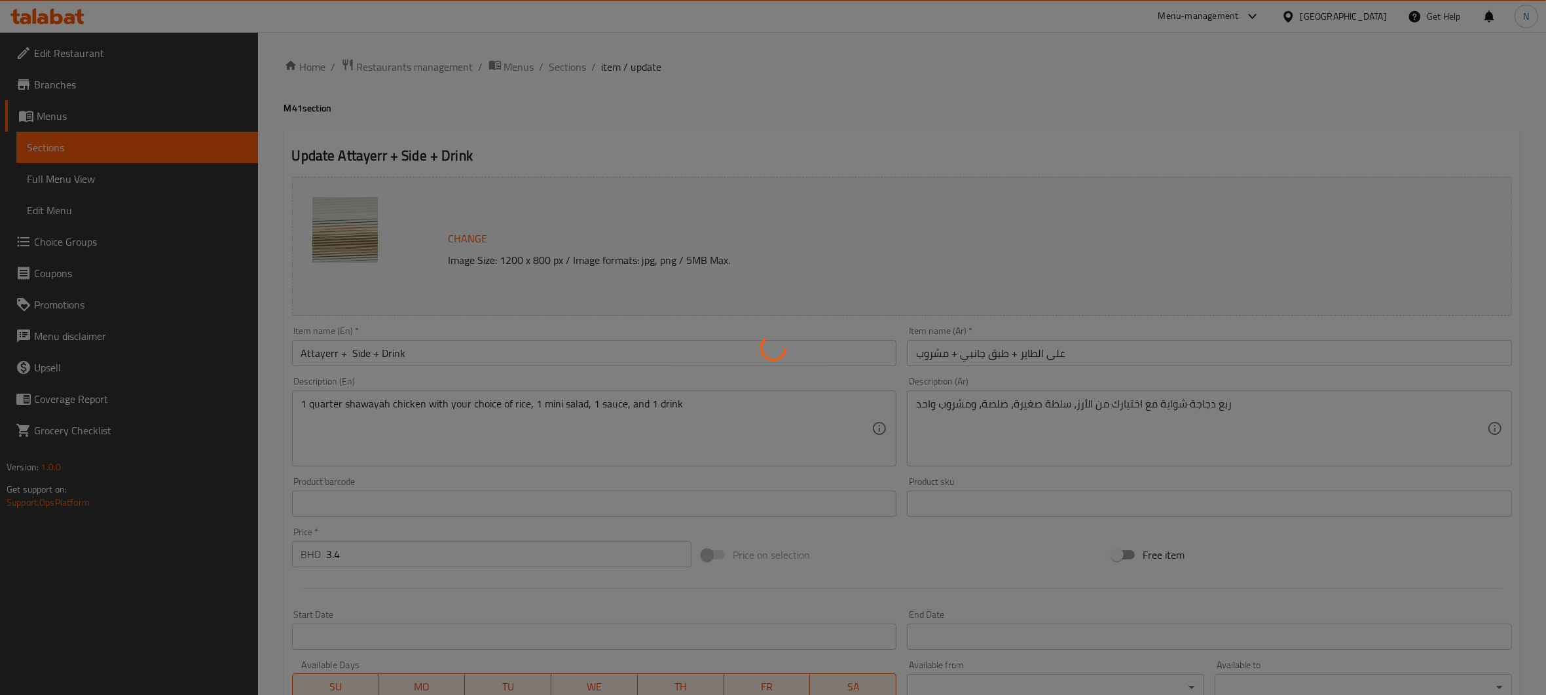
type input "1"
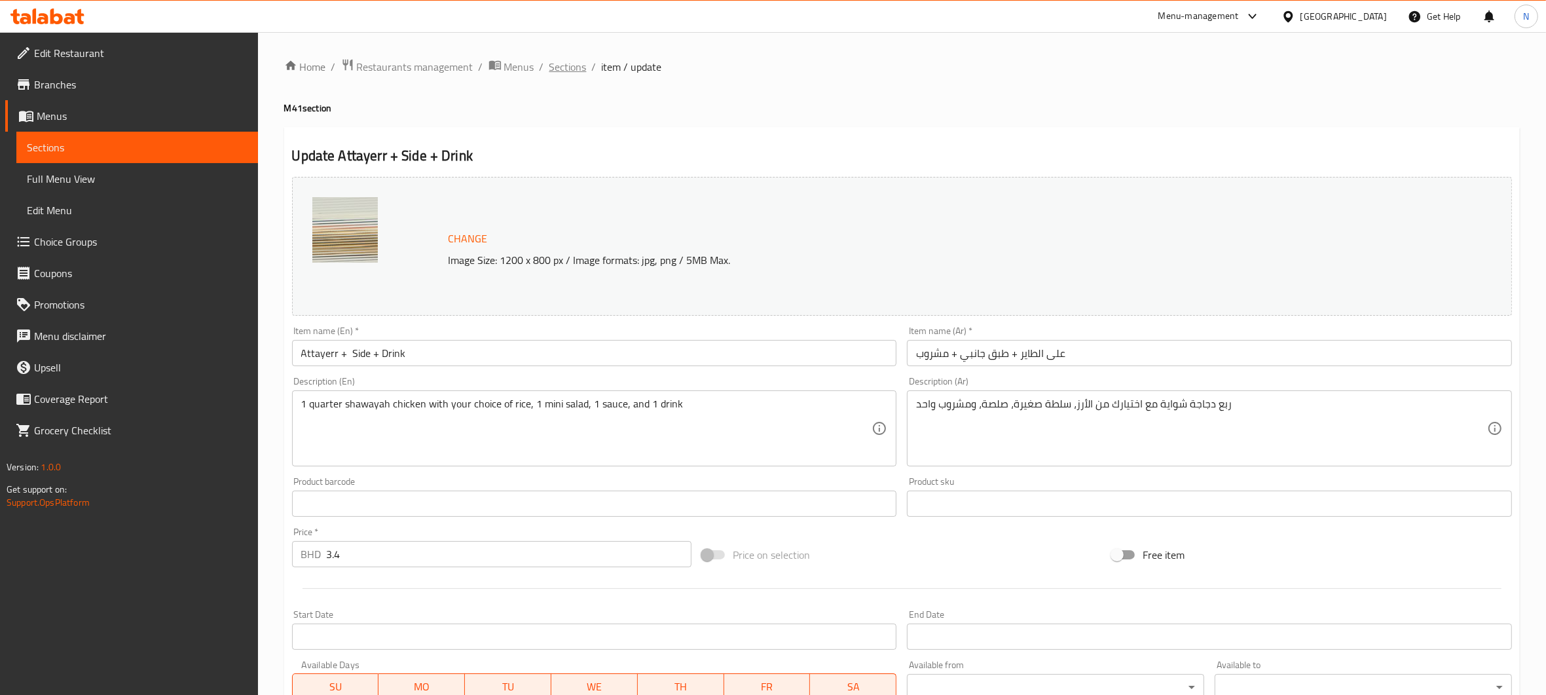
click at [555, 69] on span "Sections" at bounding box center [567, 67] width 37 height 16
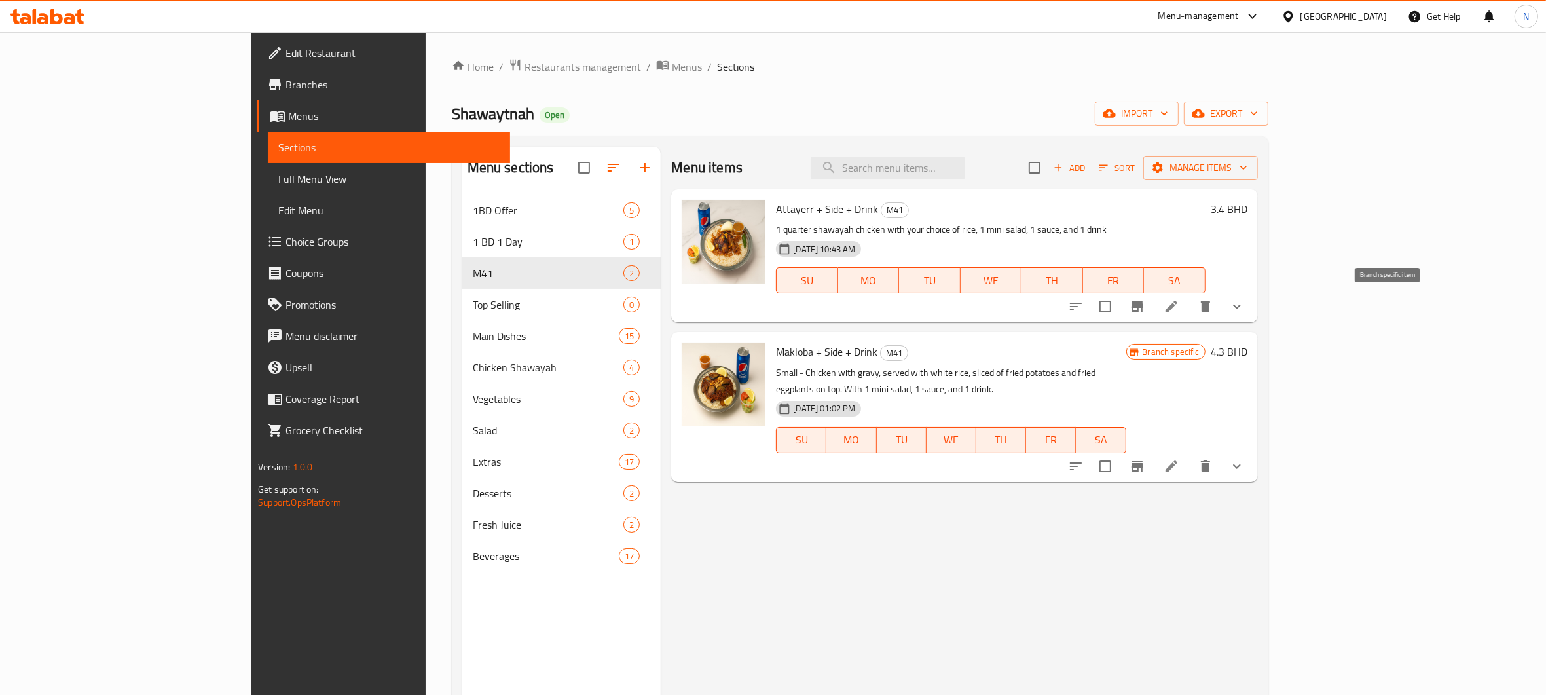
click at [1153, 318] on button "Branch-specific-item" at bounding box center [1137, 306] width 31 height 31
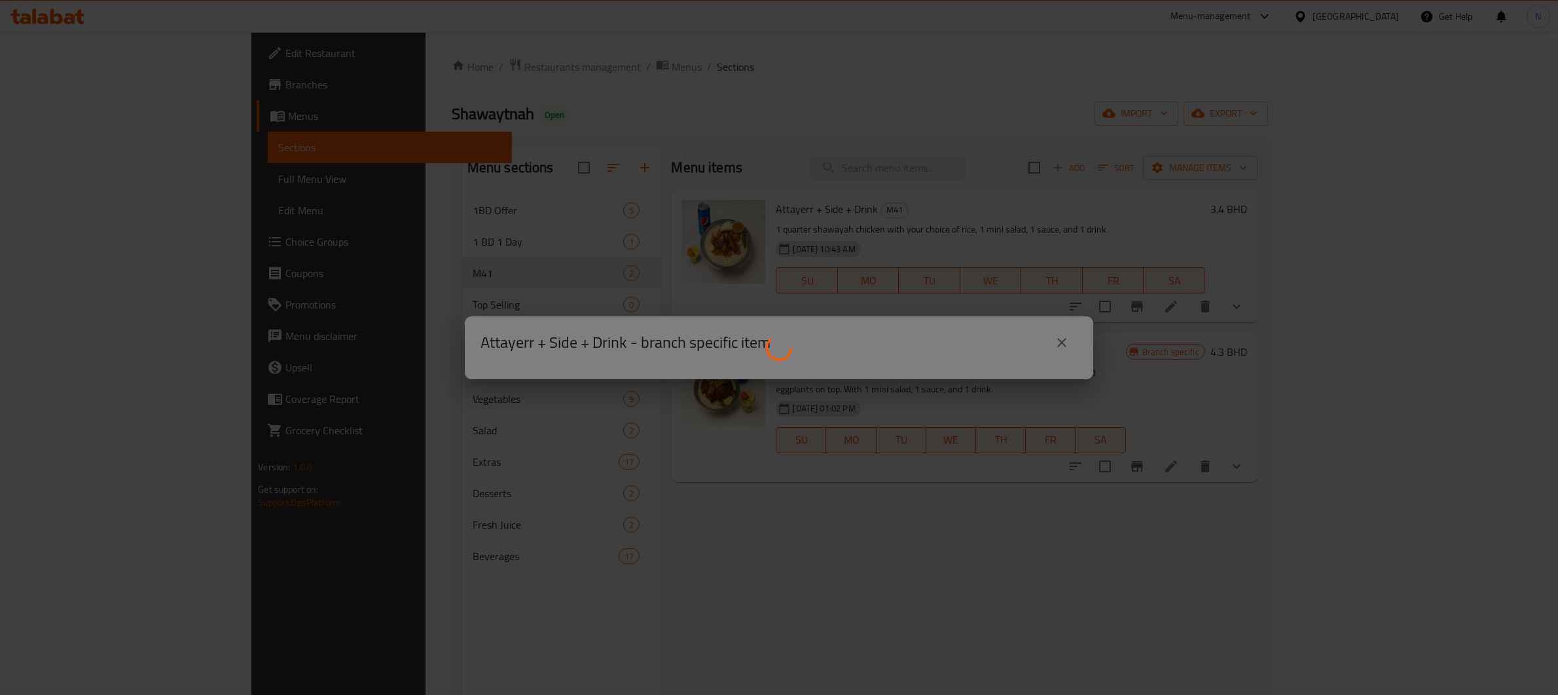
click at [872, 500] on div at bounding box center [779, 347] width 1558 height 695
click at [871, 500] on div at bounding box center [779, 347] width 1558 height 695
